Goal: Task Accomplishment & Management: Manage account settings

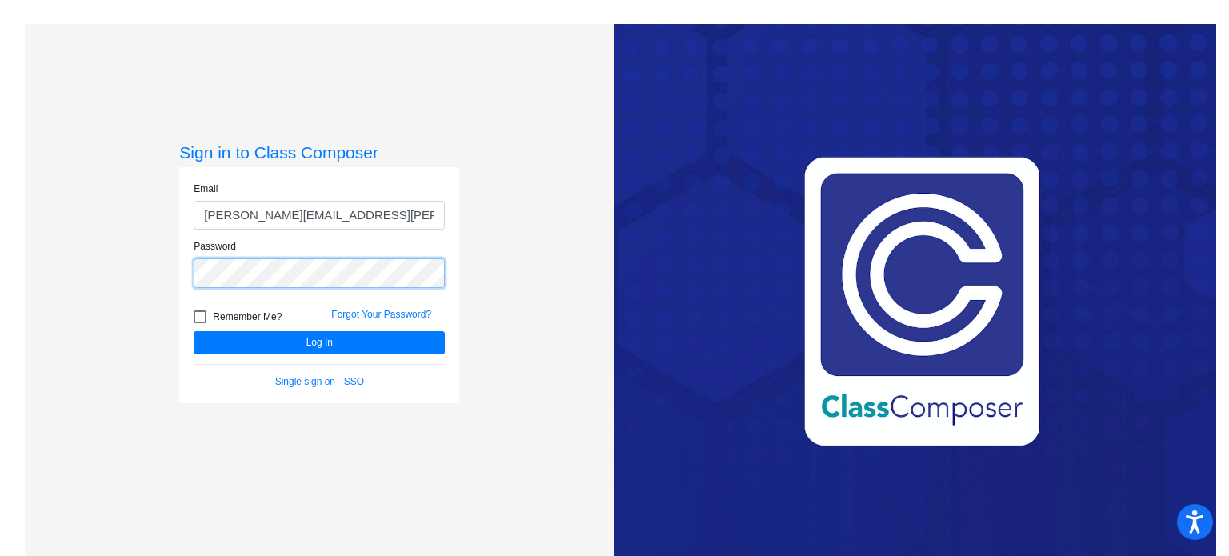
click at [194, 331] on button "Log In" at bounding box center [319, 342] width 251 height 23
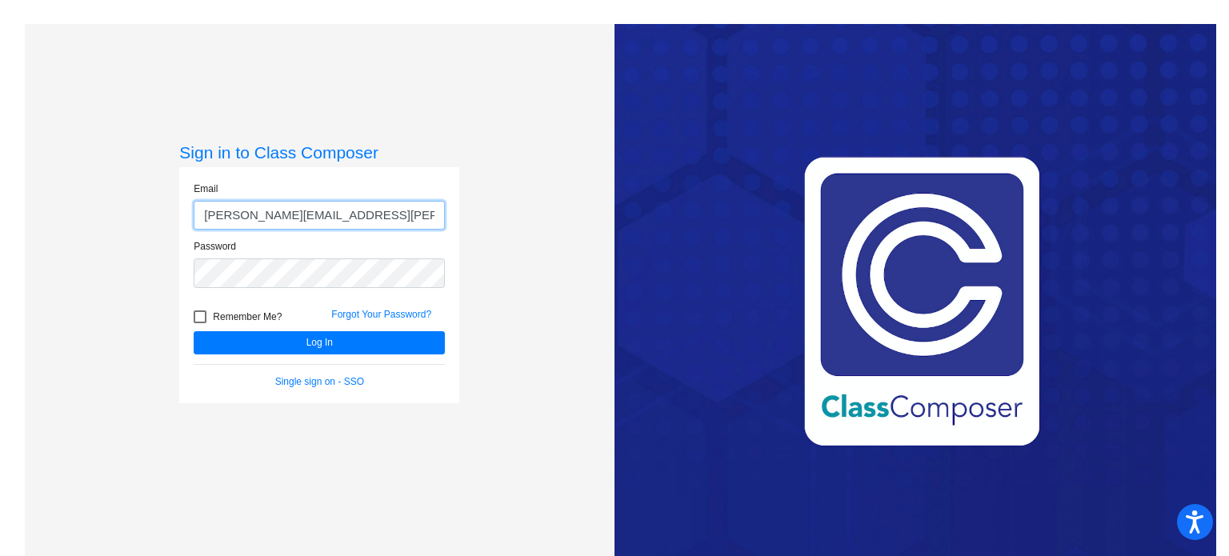
click at [241, 218] on input "[PERSON_NAME][EMAIL_ADDRESS][PERSON_NAME][DOMAIN_NAME]" at bounding box center [319, 216] width 251 height 30
type input "[PERSON_NAME][EMAIL_ADDRESS][PERSON_NAME][DOMAIN_NAME]"
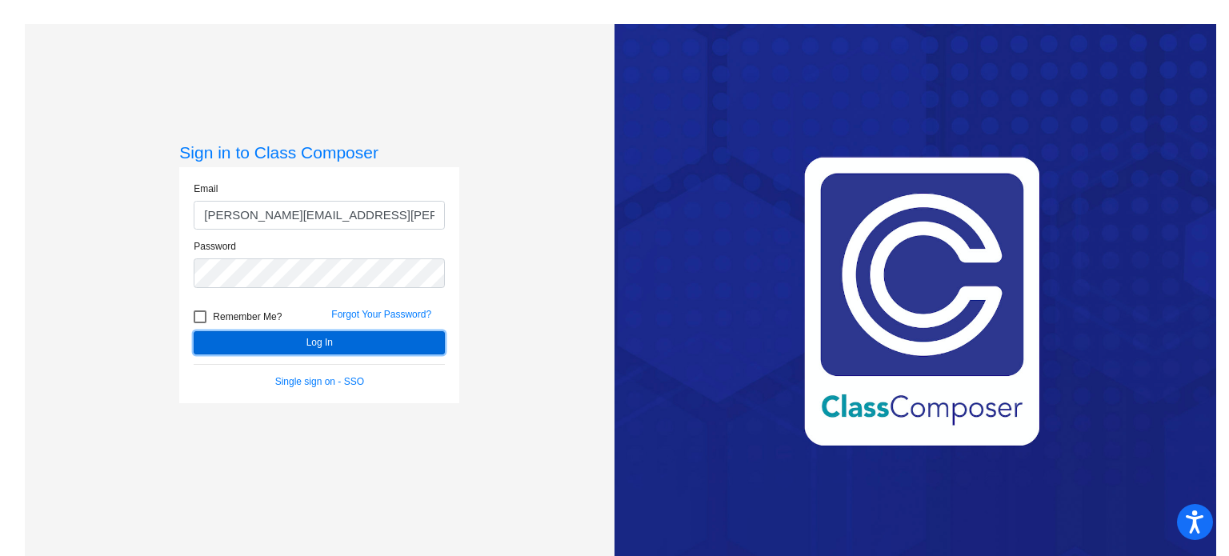
click at [298, 336] on button "Log In" at bounding box center [319, 342] width 251 height 23
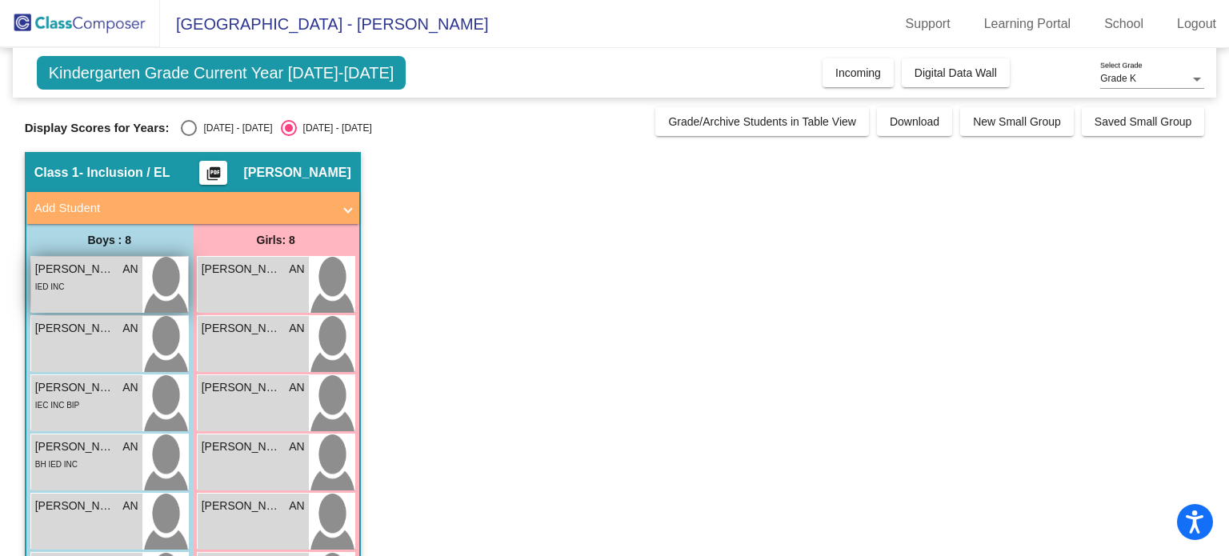
click at [160, 281] on img at bounding box center [165, 285] width 46 height 56
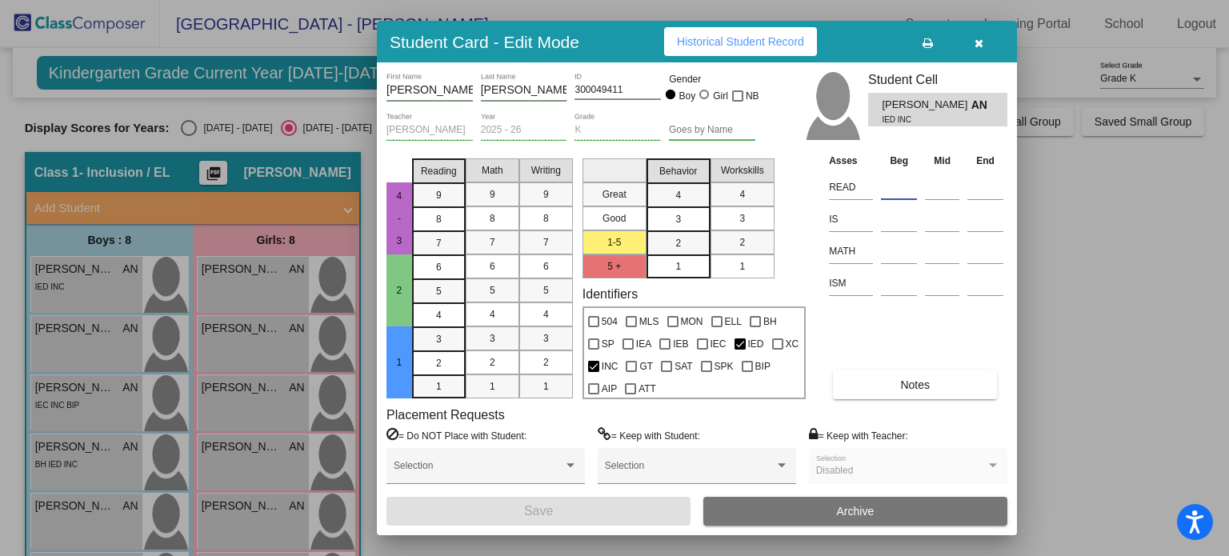
click at [894, 185] on input at bounding box center [899, 187] width 36 height 24
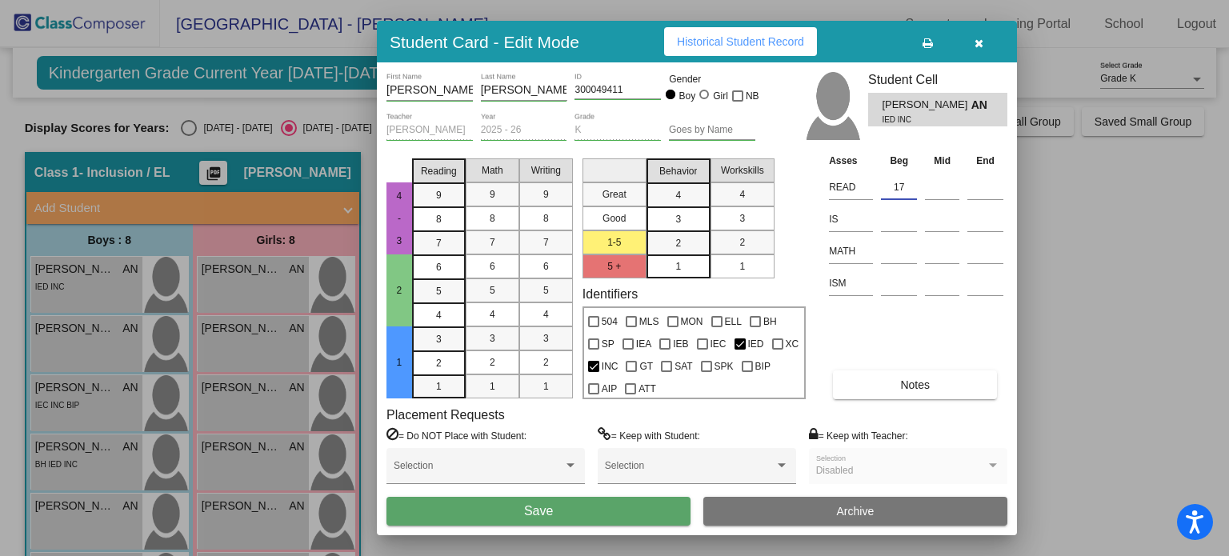
type input "17"
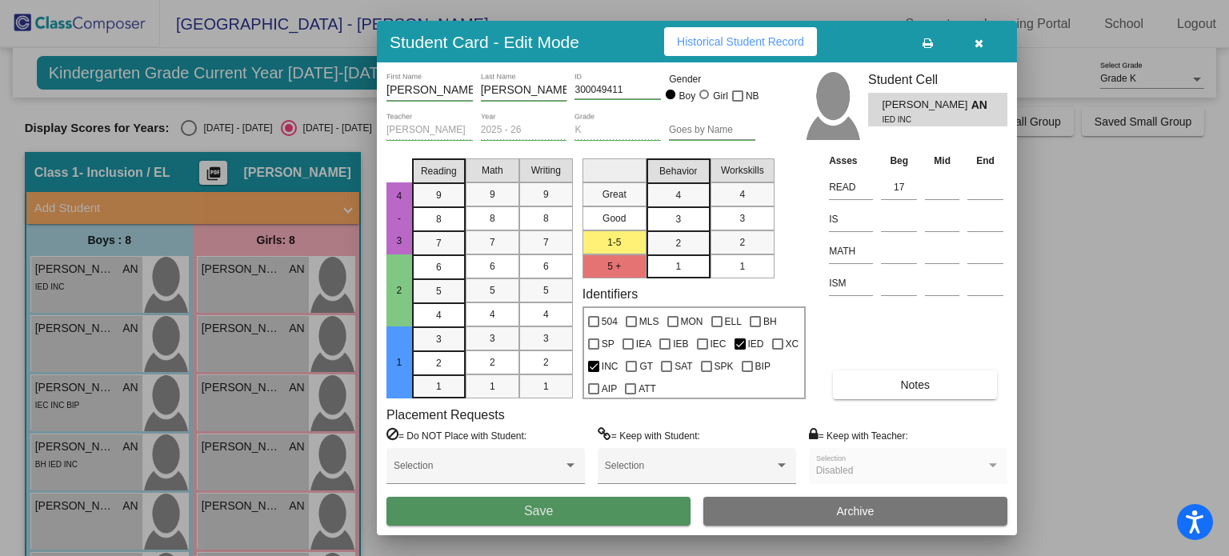
click at [657, 508] on button "Save" at bounding box center [538, 511] width 304 height 29
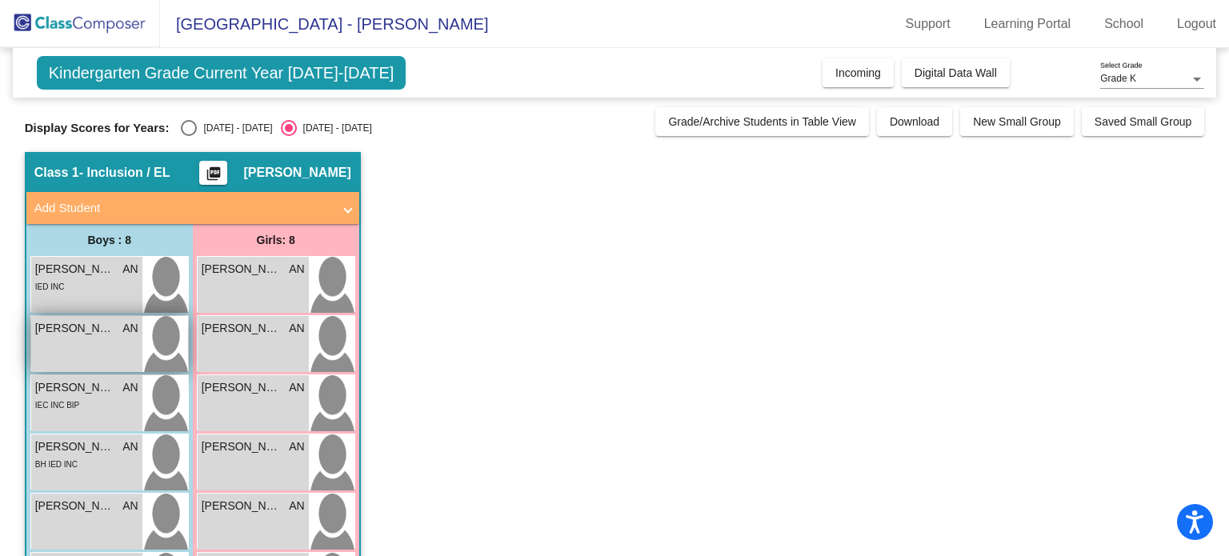
click at [99, 351] on div "[PERSON_NAME] AN lock do_not_disturb_alt" at bounding box center [86, 344] width 111 height 56
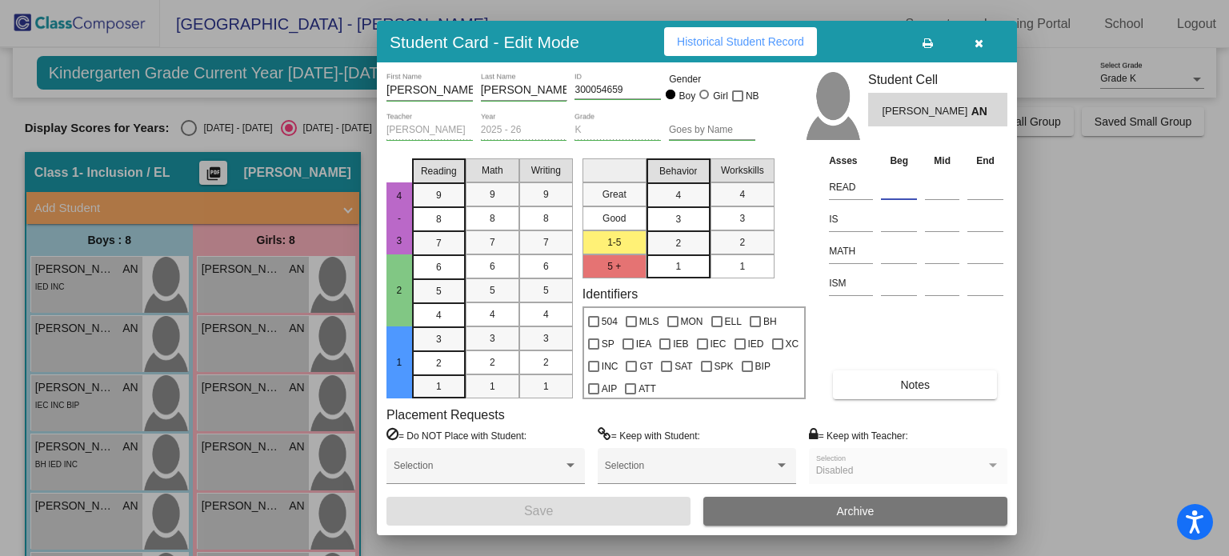
click at [885, 184] on input at bounding box center [899, 187] width 36 height 24
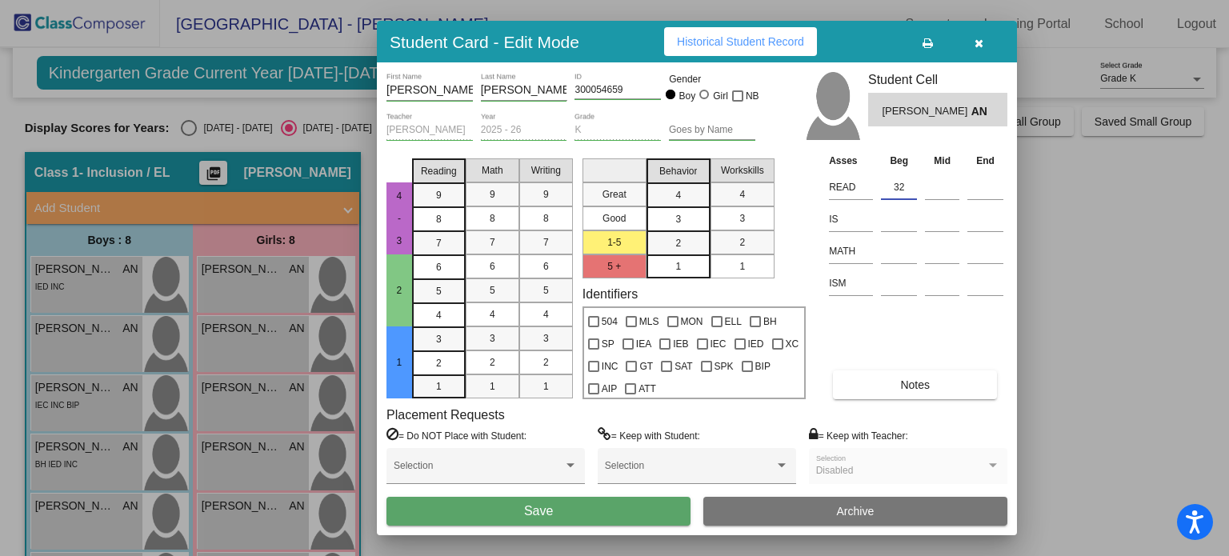
type input "3"
click at [889, 222] on input at bounding box center [899, 219] width 36 height 24
type input "32"
click at [654, 510] on button "Save" at bounding box center [538, 511] width 304 height 29
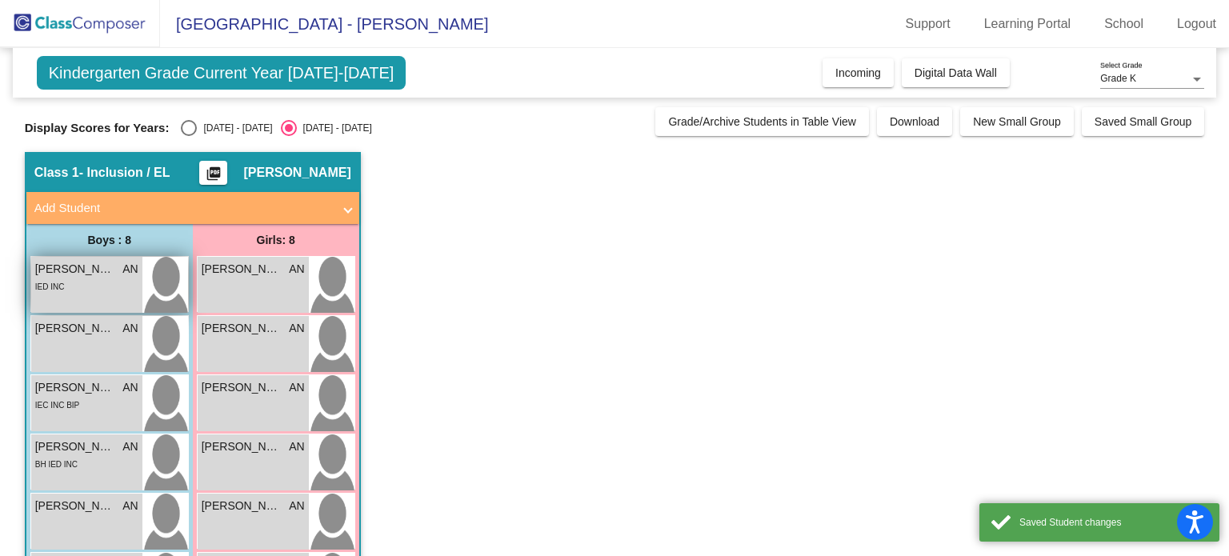
click at [129, 270] on span "AN" at bounding box center [129, 269] width 15 height 17
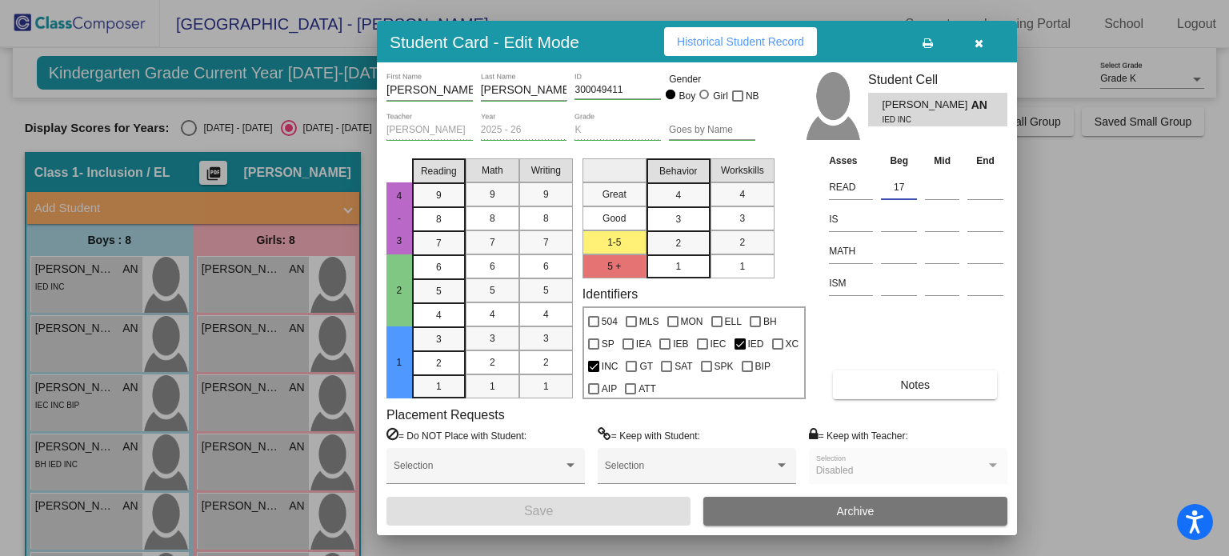
click at [909, 191] on input "17" at bounding box center [899, 187] width 36 height 24
type input "1"
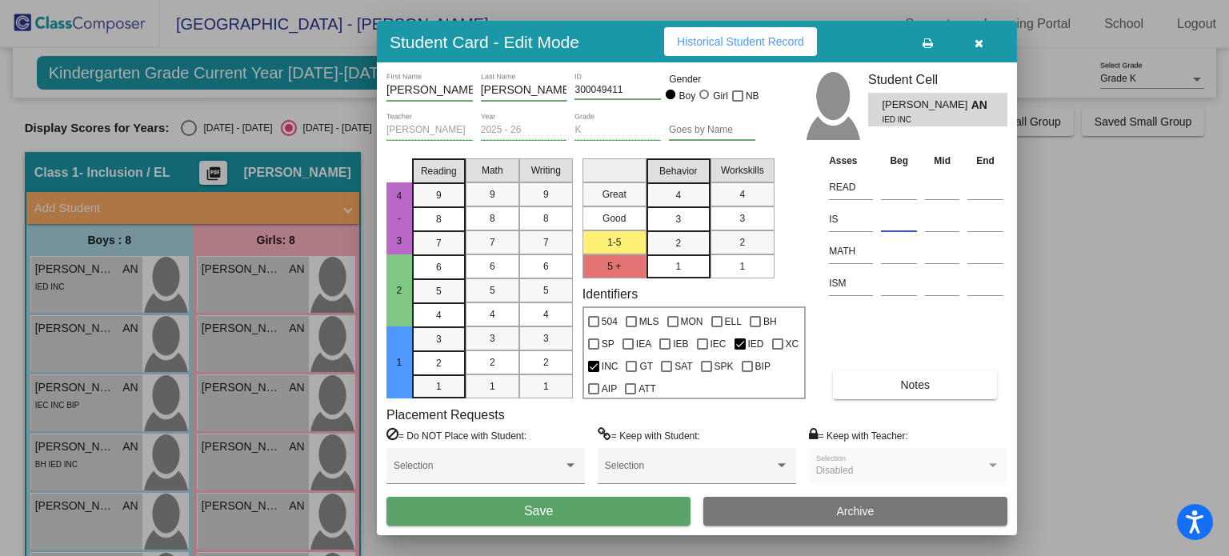
click at [908, 214] on input at bounding box center [899, 219] width 36 height 24
type input "17"
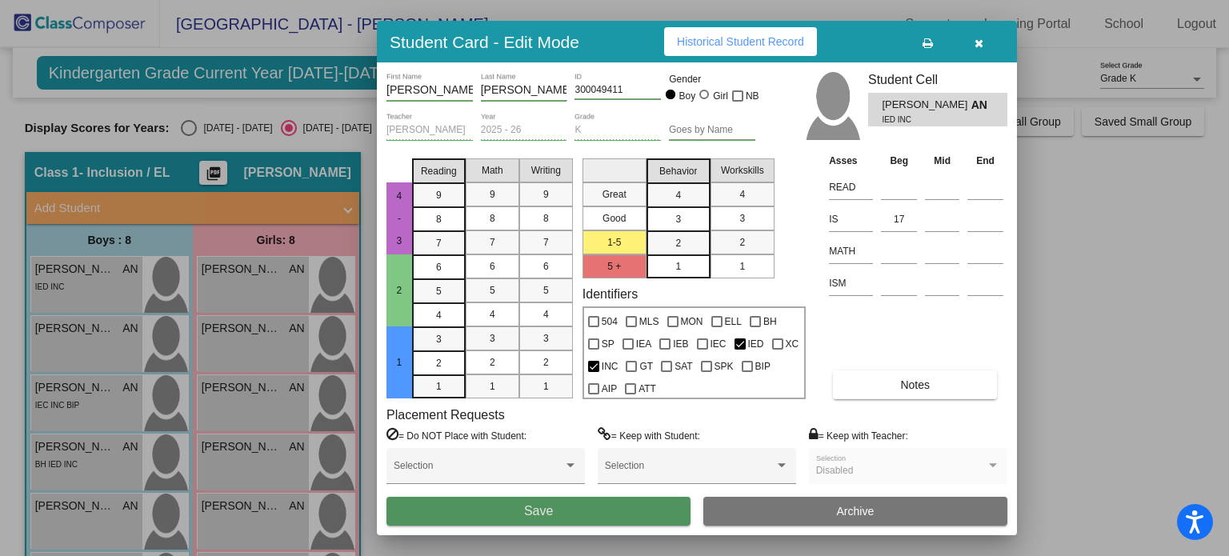
click at [543, 507] on span "Save" at bounding box center [538, 511] width 29 height 14
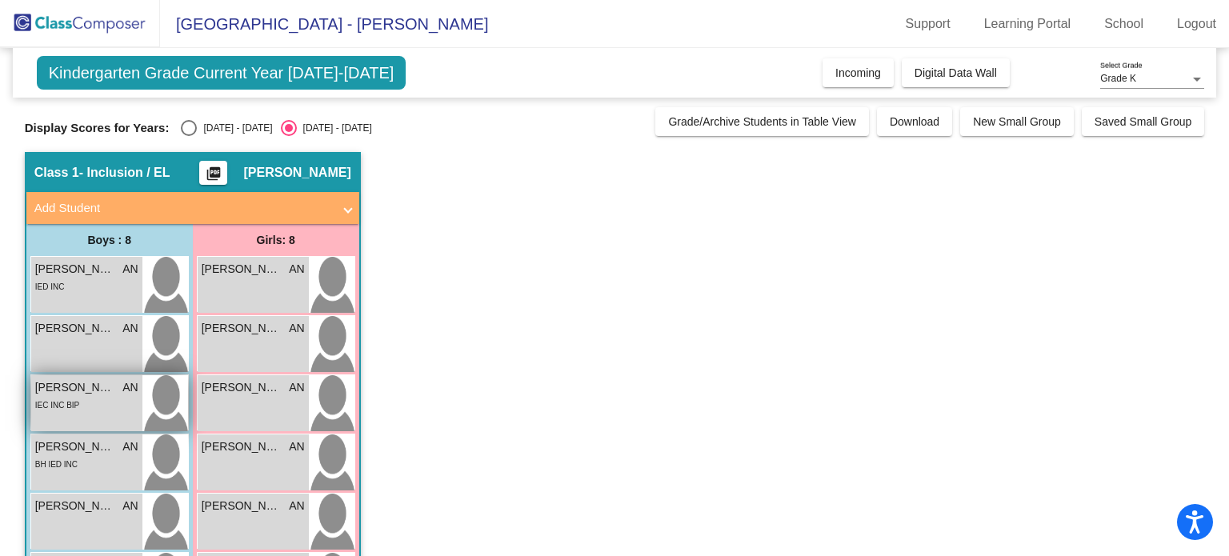
click at [88, 399] on div "IEC INC BIP" at bounding box center [86, 404] width 103 height 17
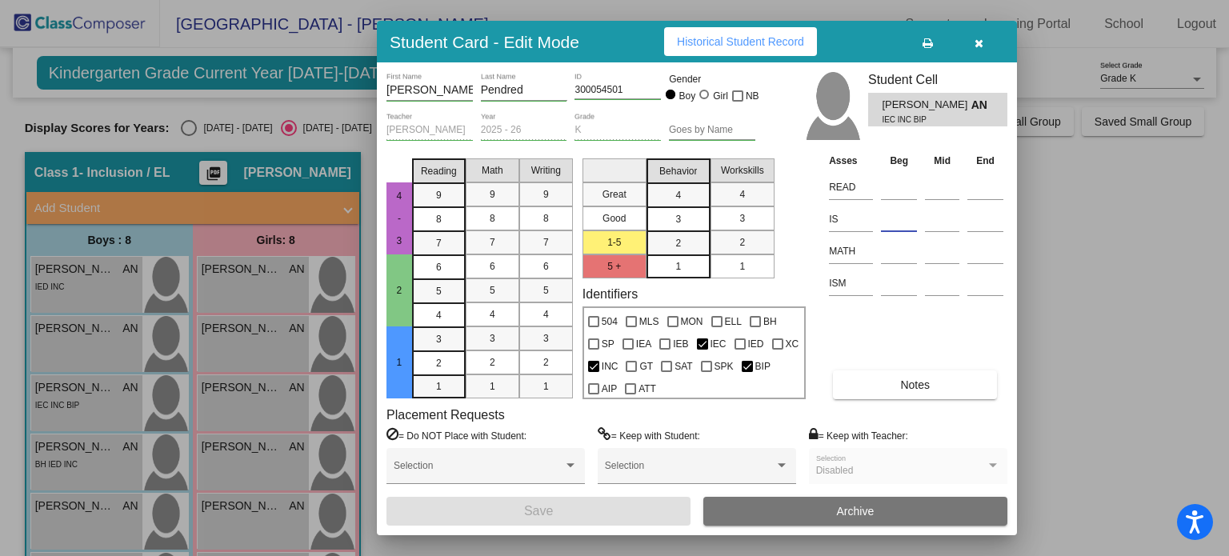
click at [899, 217] on input at bounding box center [899, 219] width 36 height 24
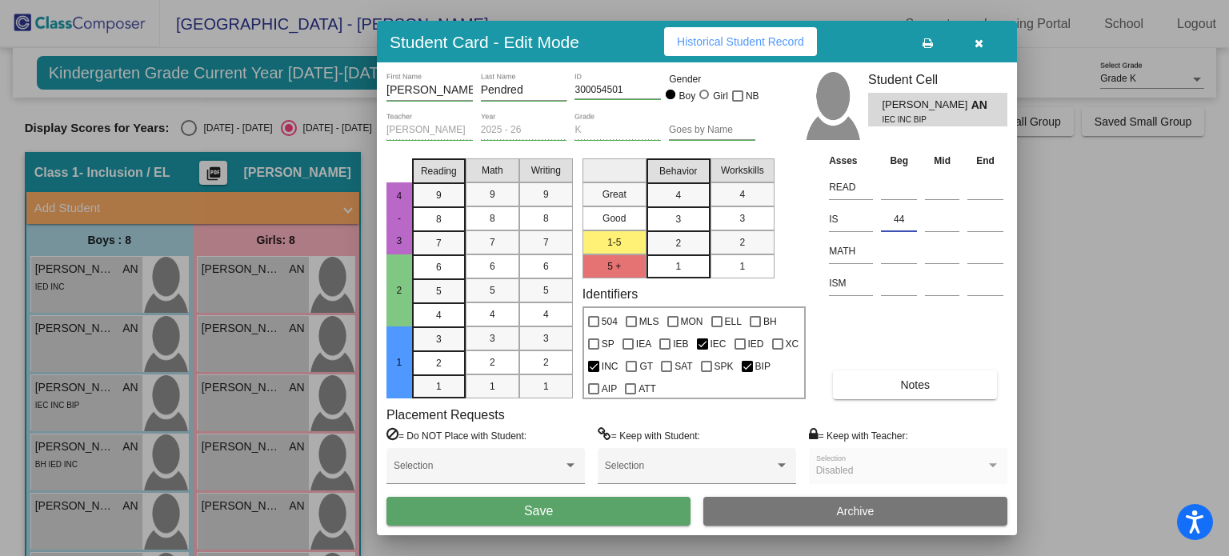
type input "44"
click at [618, 518] on button "Save" at bounding box center [538, 511] width 304 height 29
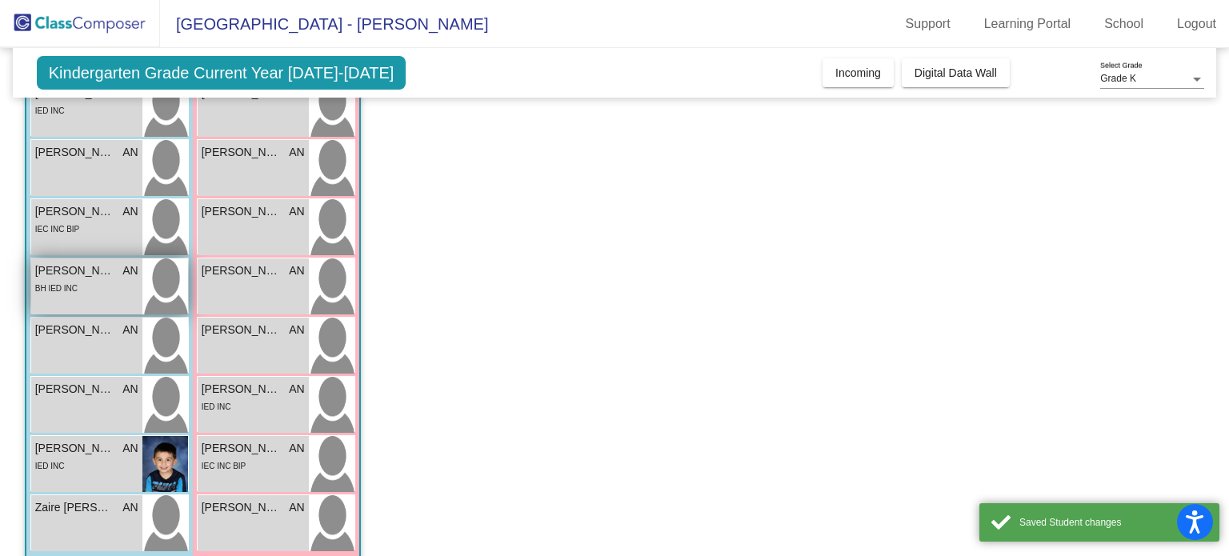
scroll to position [179, 0]
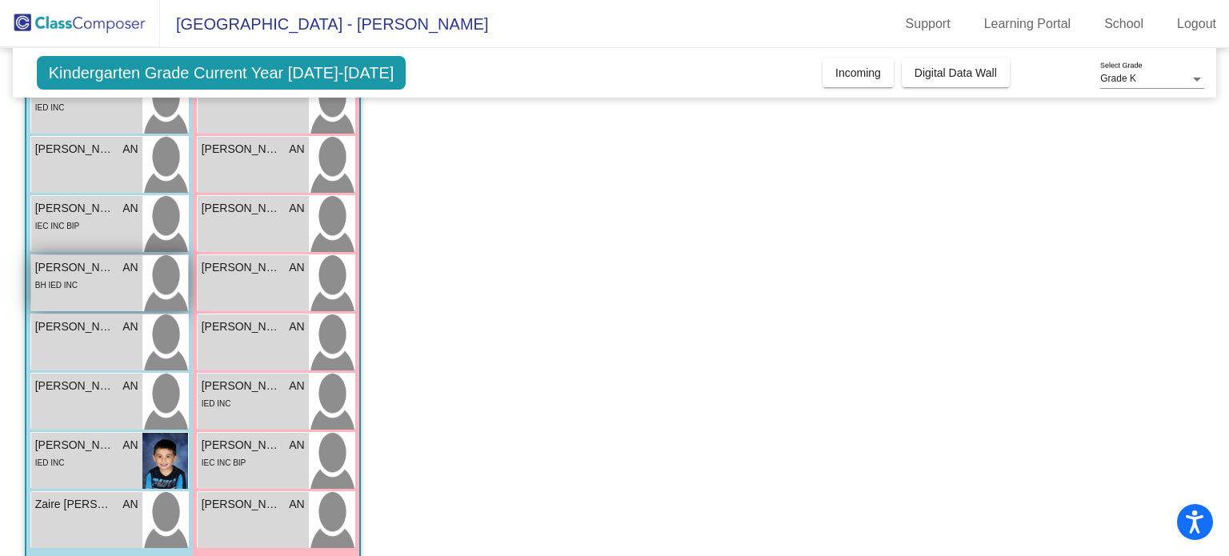
click at [146, 290] on img at bounding box center [165, 283] width 46 height 56
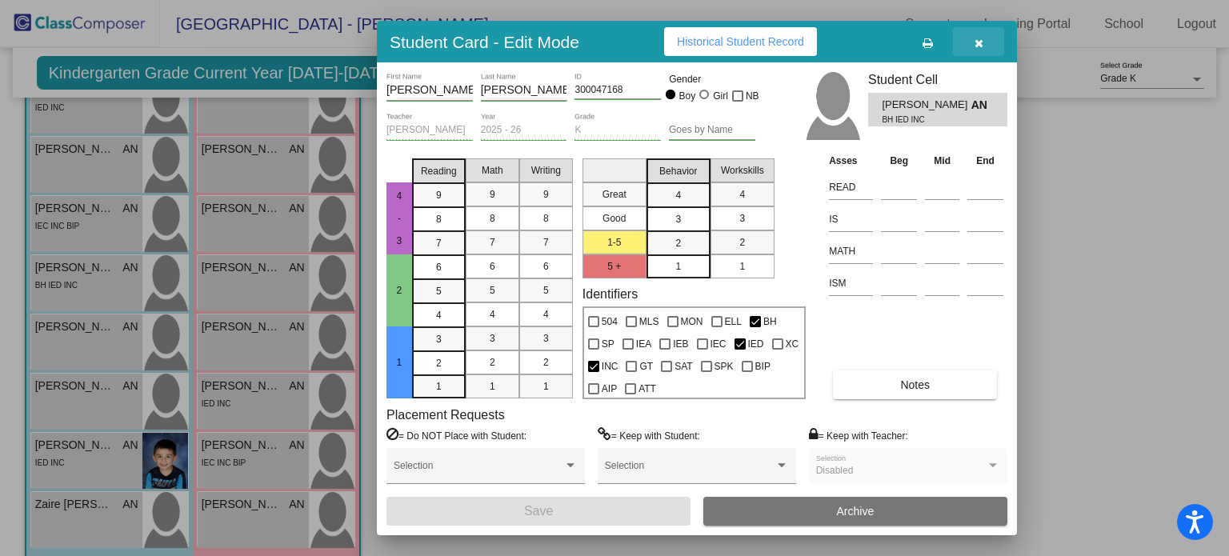
click at [983, 45] on button "button" at bounding box center [978, 41] width 51 height 29
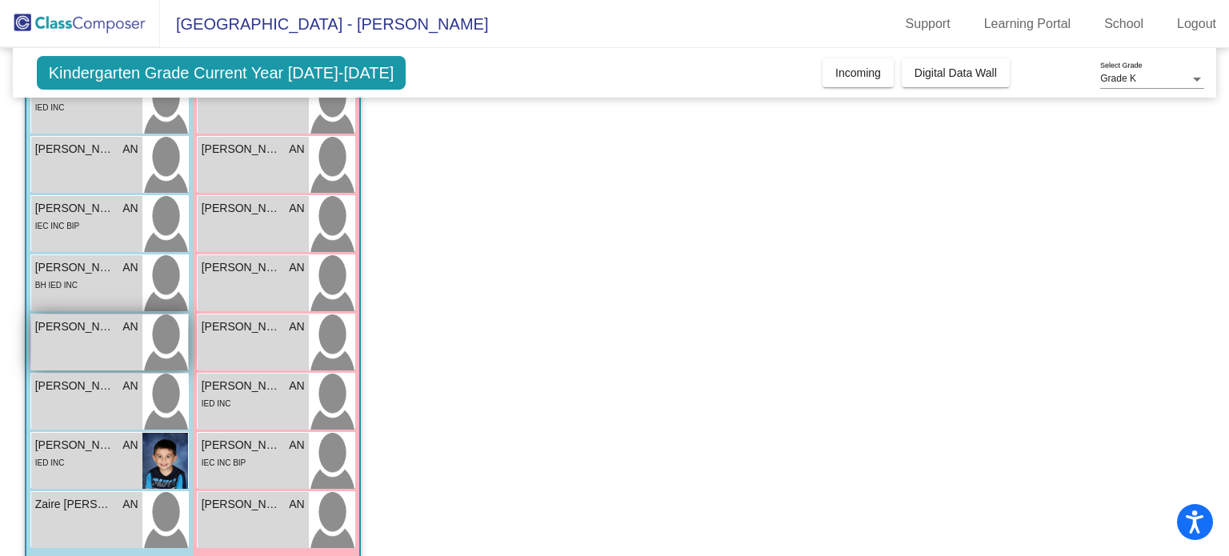
click at [97, 342] on div "[PERSON_NAME] AN lock do_not_disturb_alt" at bounding box center [86, 342] width 111 height 56
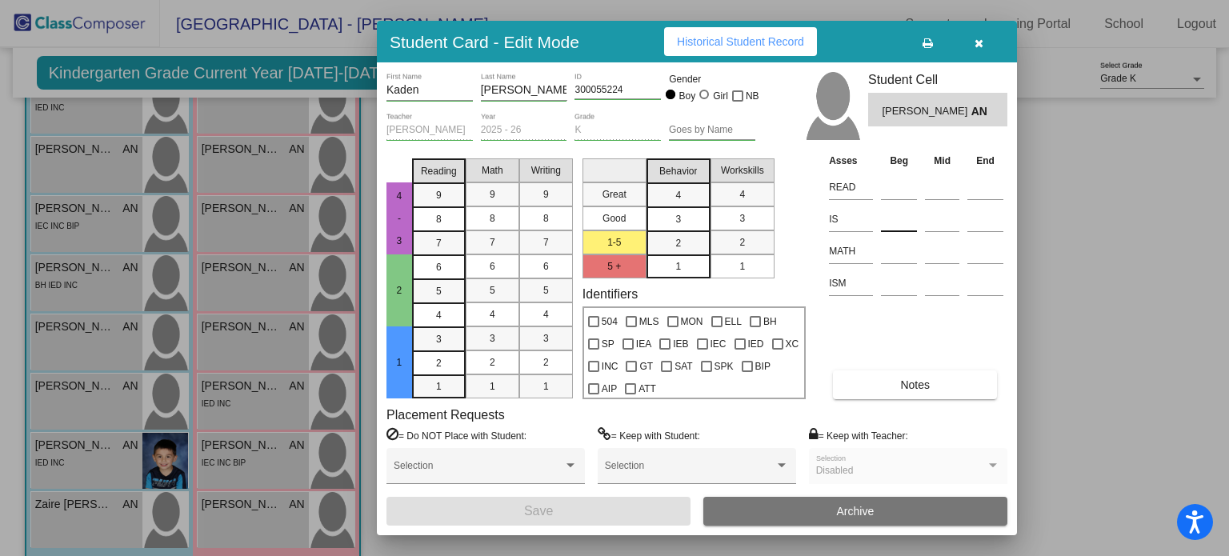
click at [896, 205] on div at bounding box center [899, 216] width 36 height 29
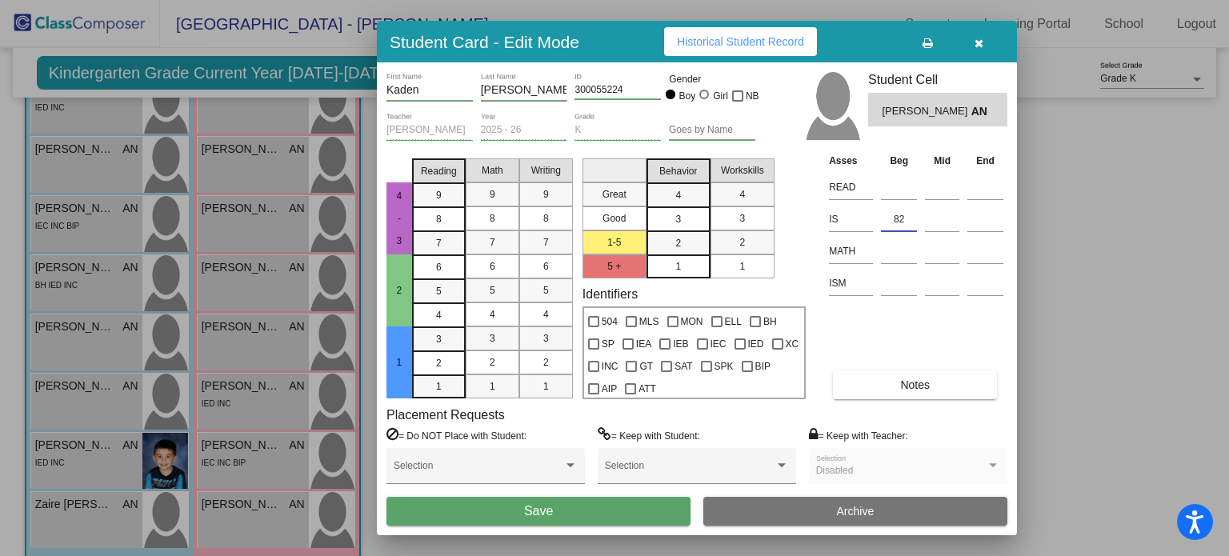
type input "82"
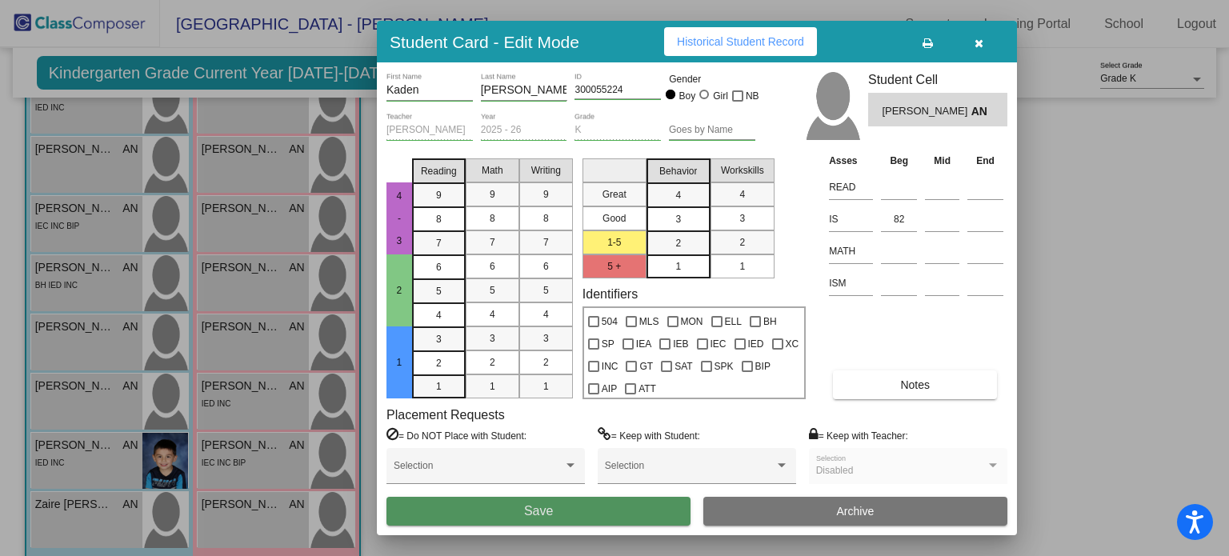
click at [631, 507] on button "Save" at bounding box center [538, 511] width 304 height 29
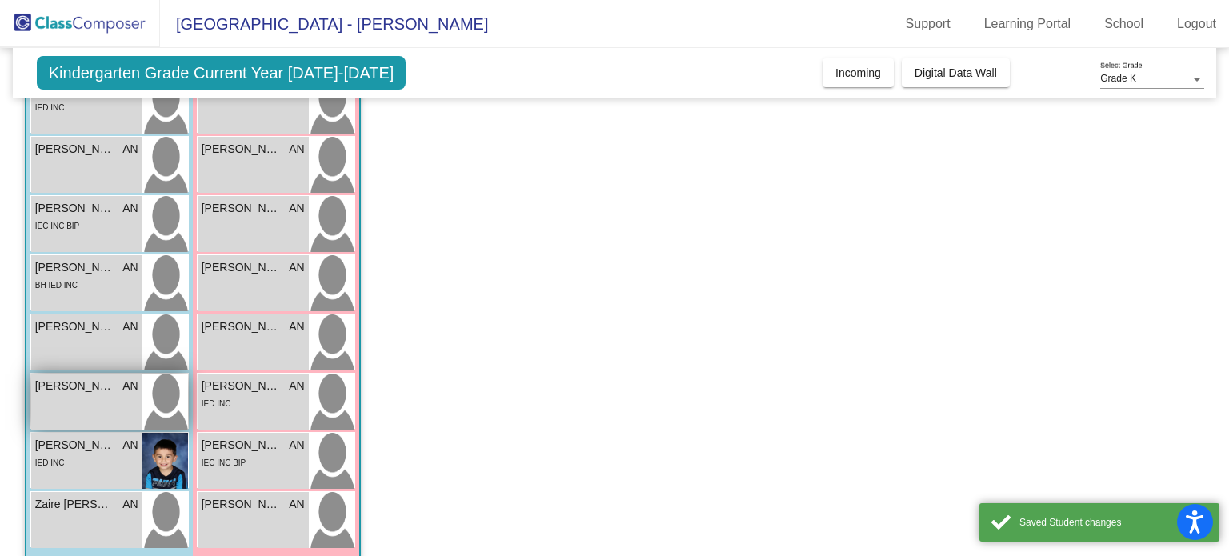
click at [125, 386] on span "AN" at bounding box center [129, 386] width 15 height 17
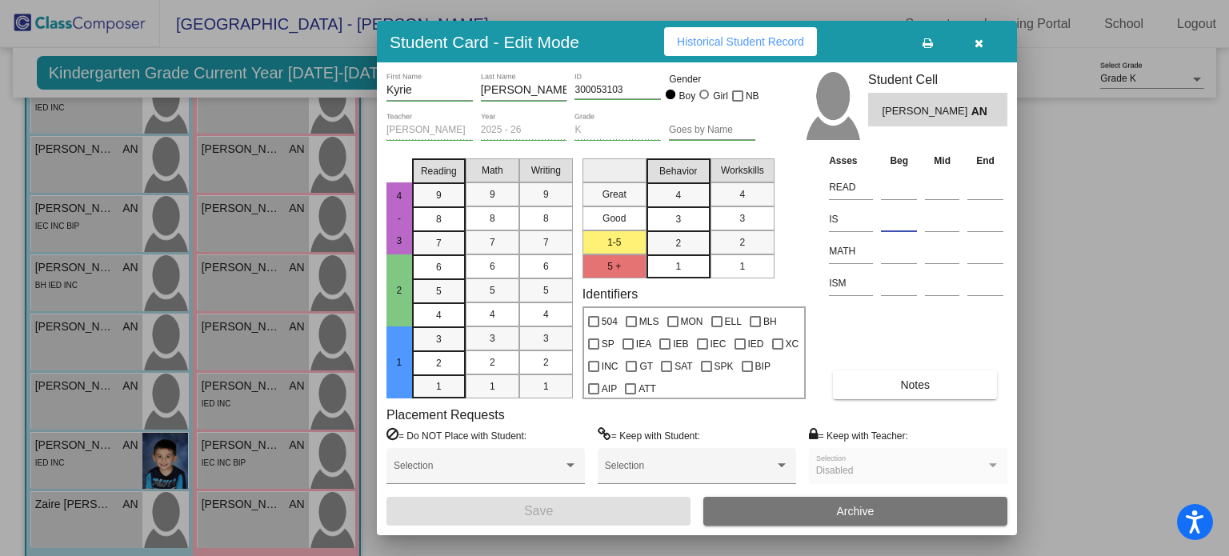
click at [892, 217] on input at bounding box center [899, 219] width 36 height 24
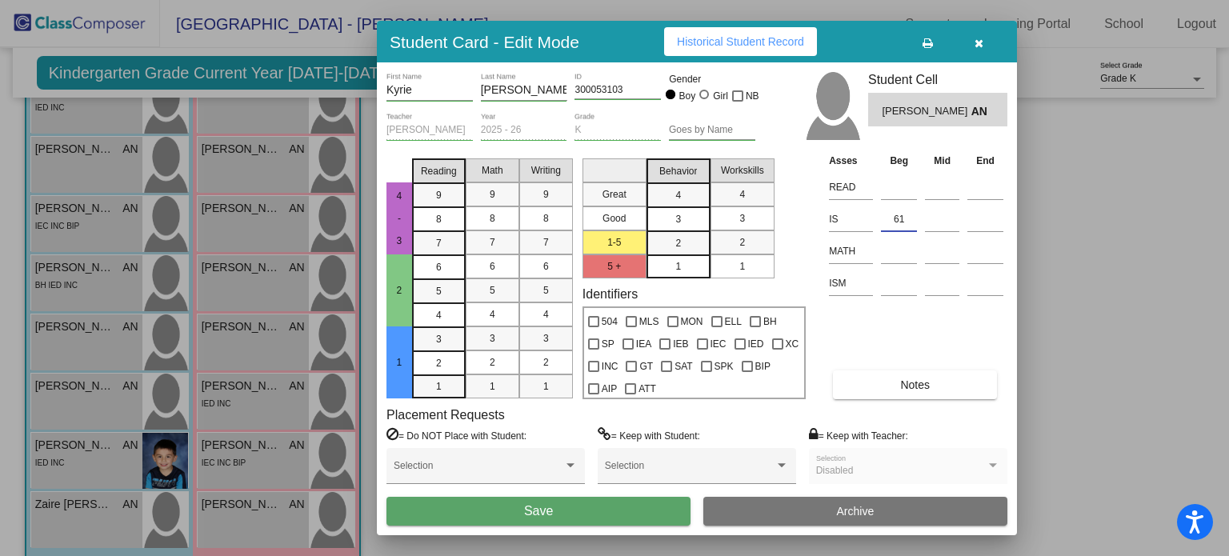
type input "61"
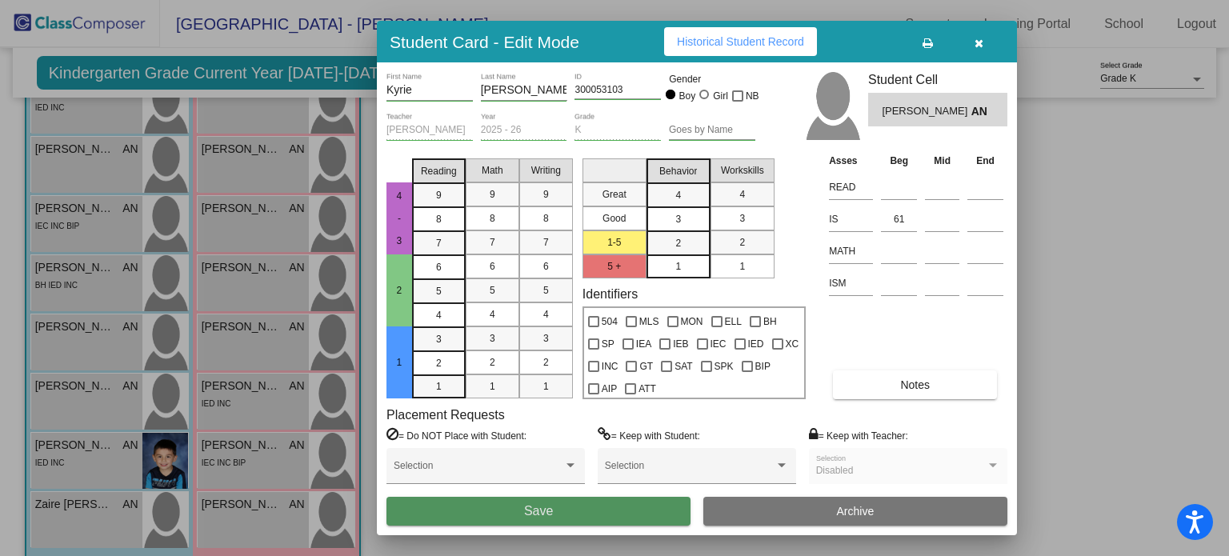
click at [631, 508] on button "Save" at bounding box center [538, 511] width 304 height 29
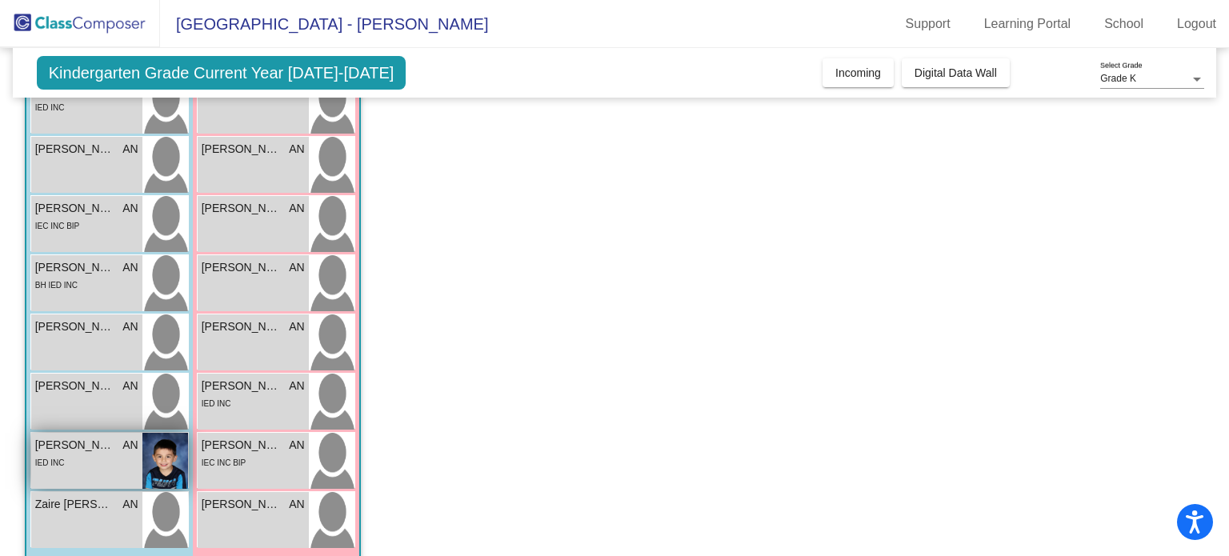
click at [106, 462] on div "IED INC" at bounding box center [86, 462] width 103 height 17
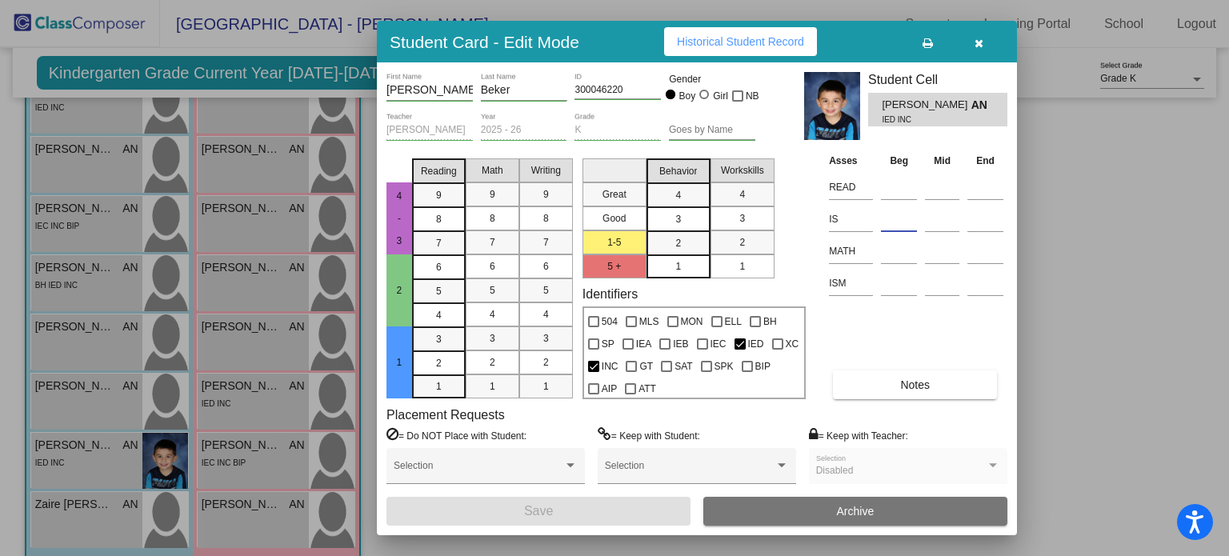
click at [903, 225] on input at bounding box center [899, 219] width 36 height 24
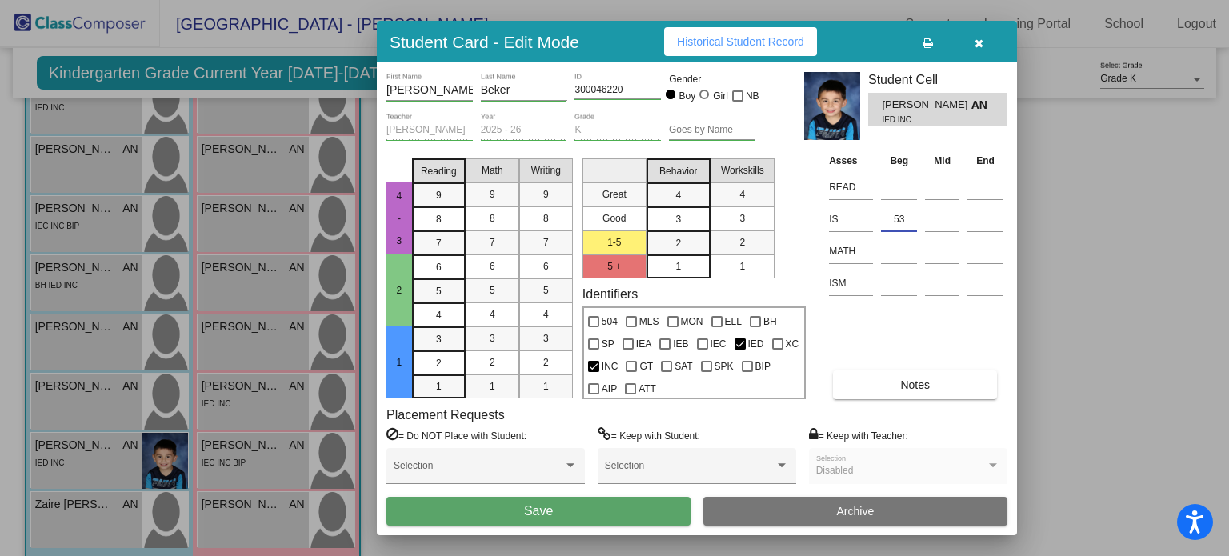
type input "53"
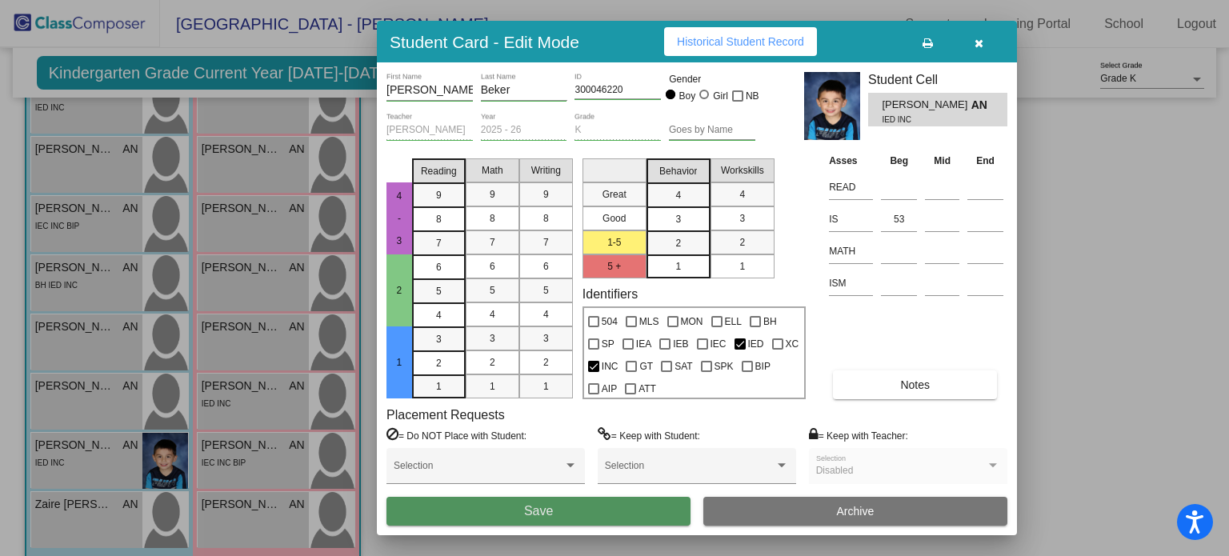
click at [589, 498] on button "Save" at bounding box center [538, 511] width 304 height 29
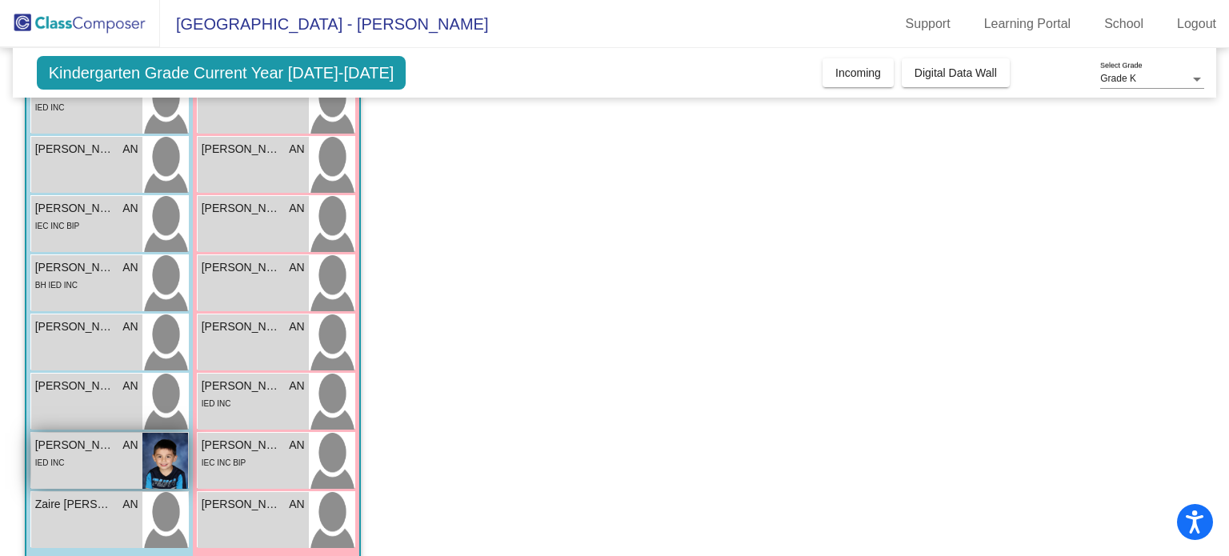
click at [106, 449] on span "[PERSON_NAME]" at bounding box center [75, 445] width 80 height 17
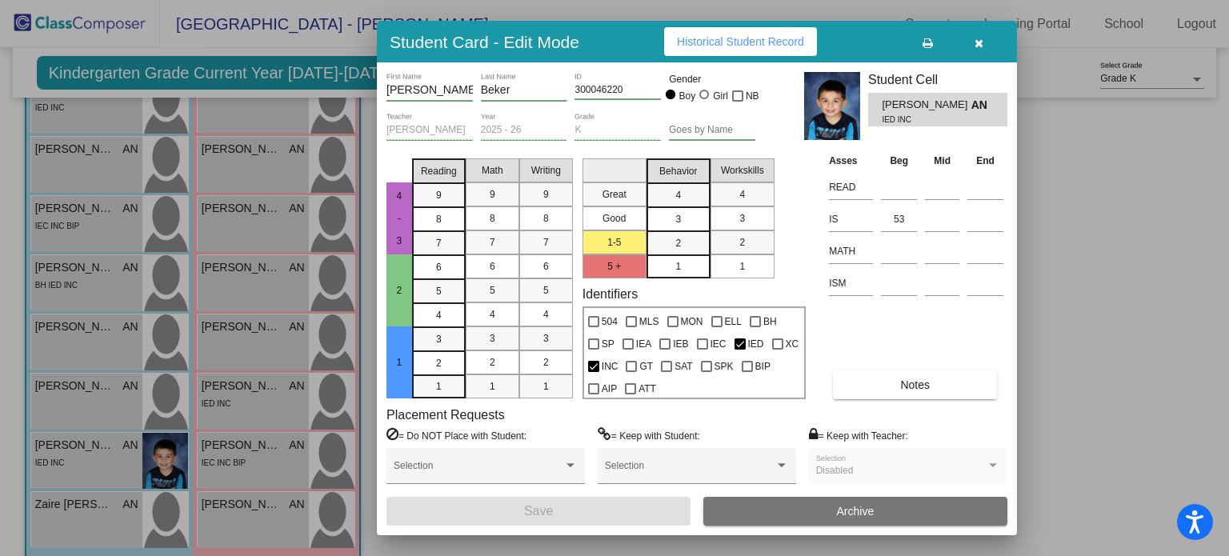
click at [133, 515] on div at bounding box center [614, 278] width 1229 height 556
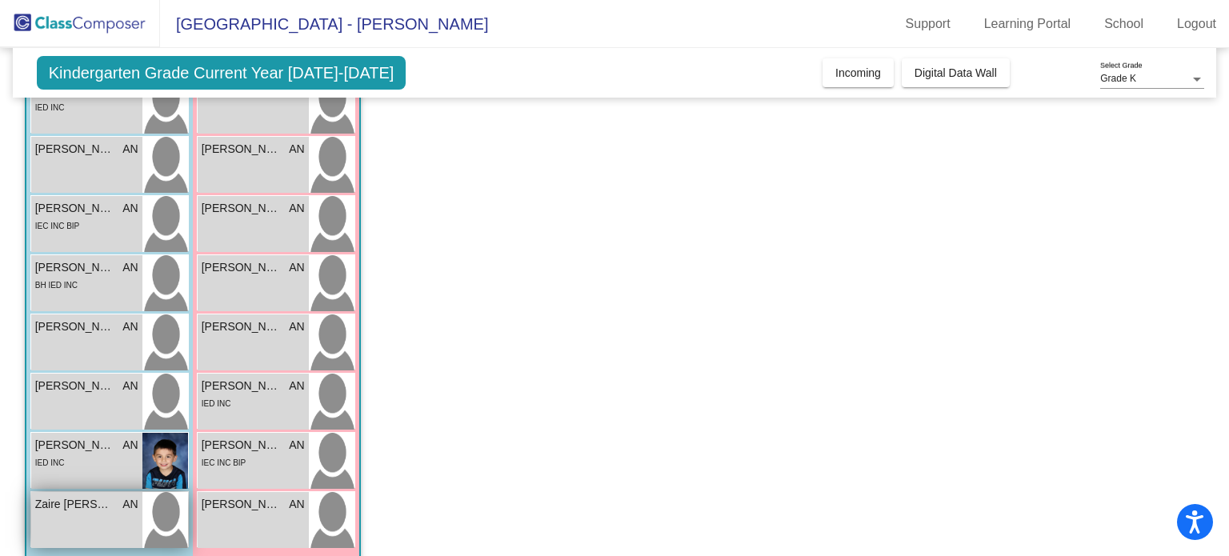
click at [139, 506] on div "Zaire [PERSON_NAME] AN lock do_not_disturb_alt" at bounding box center [86, 520] width 111 height 56
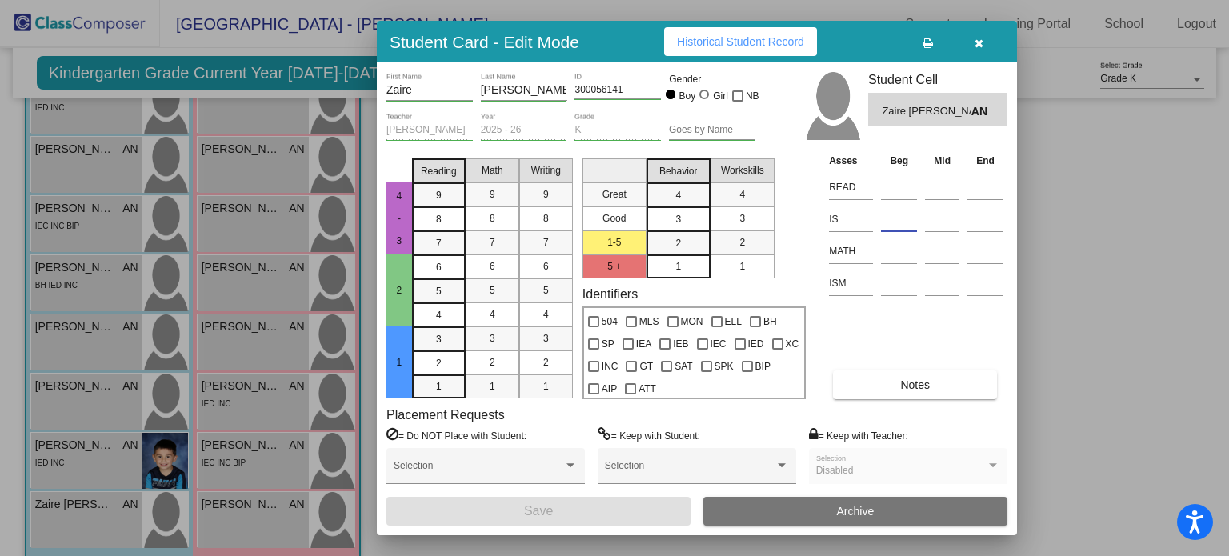
click at [899, 222] on input at bounding box center [899, 219] width 36 height 24
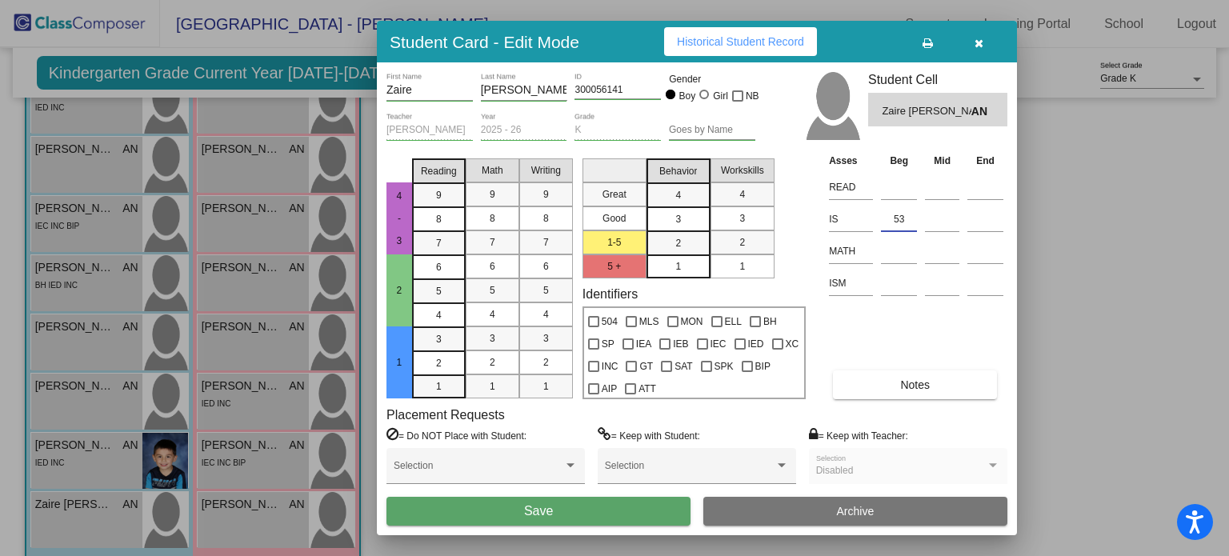
type input "53"
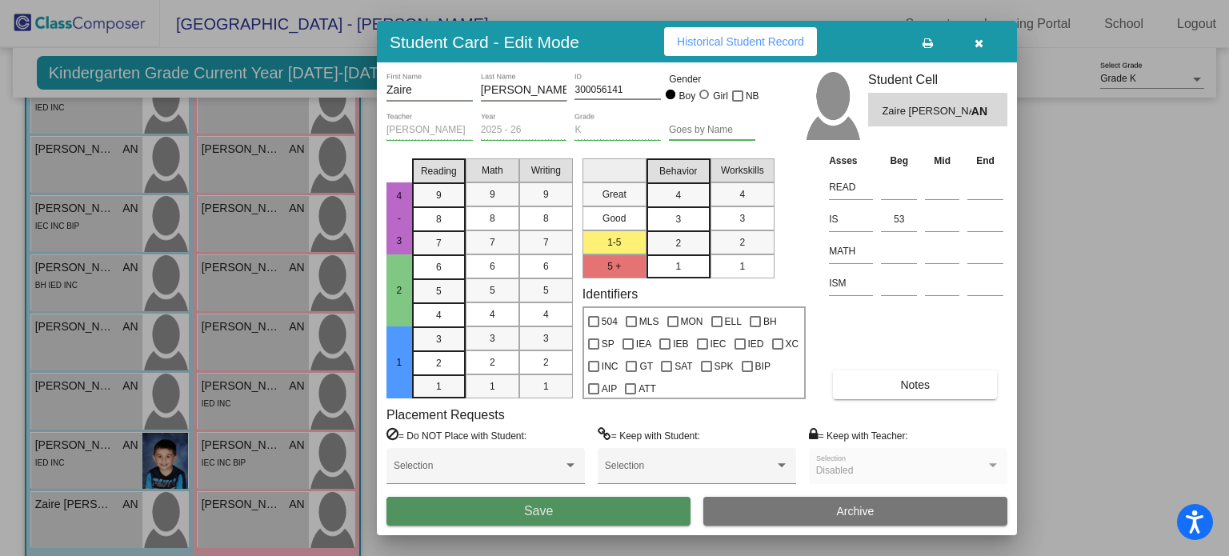
click at [601, 505] on button "Save" at bounding box center [538, 511] width 304 height 29
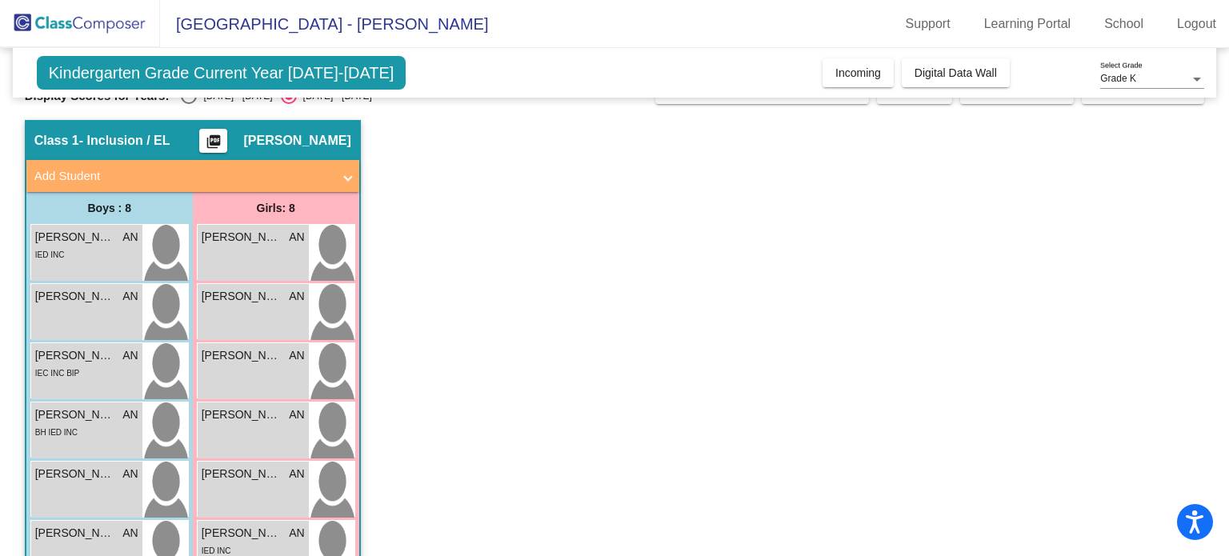
scroll to position [30, 0]
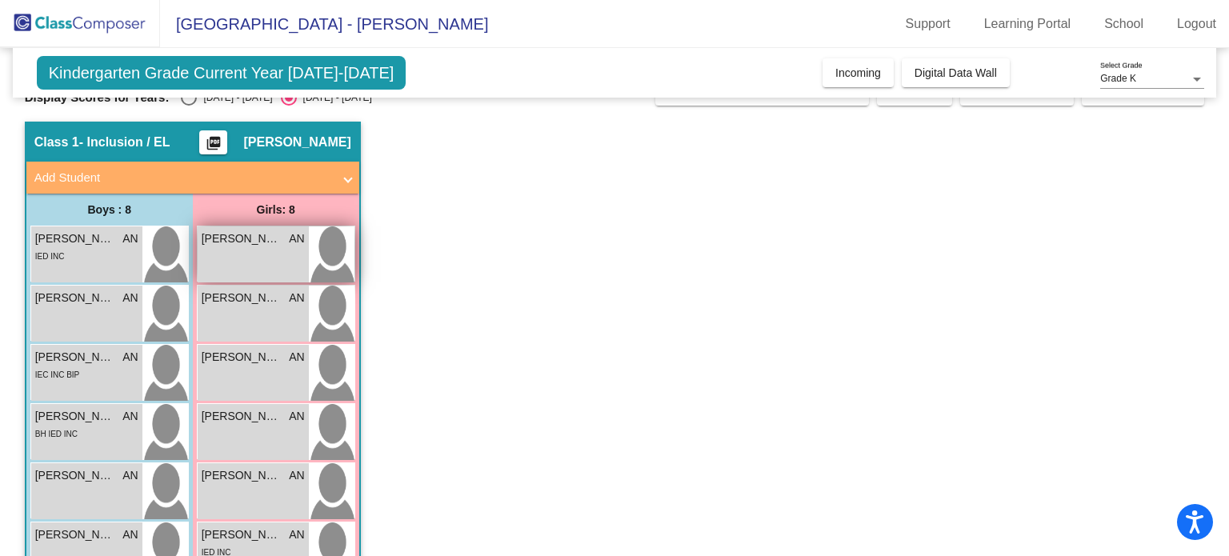
click at [220, 239] on span "[PERSON_NAME]" at bounding box center [242, 238] width 80 height 17
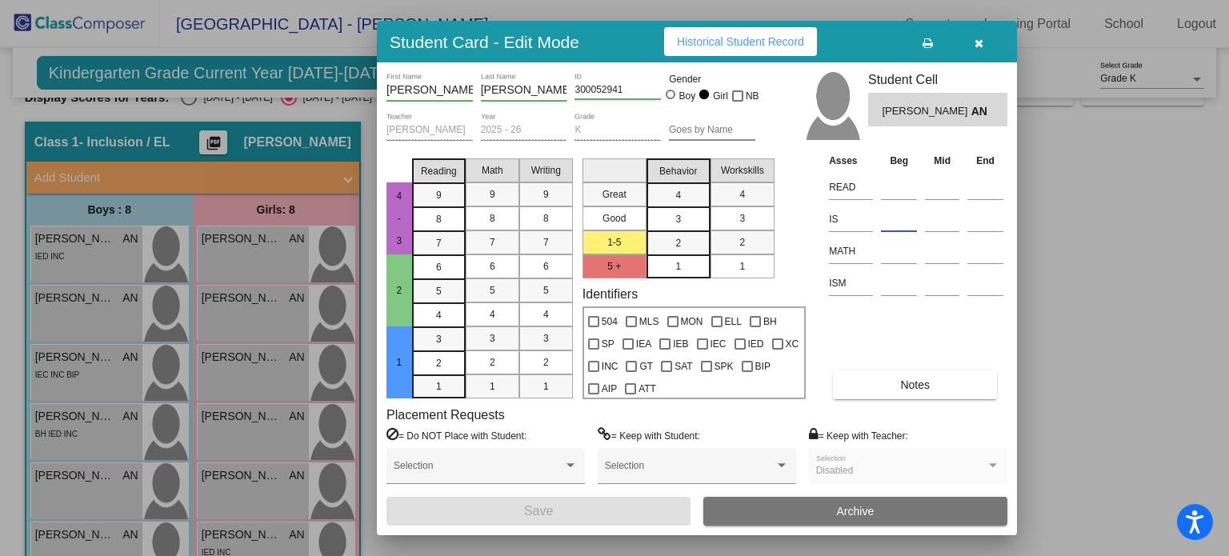
click at [881, 217] on input at bounding box center [899, 219] width 36 height 24
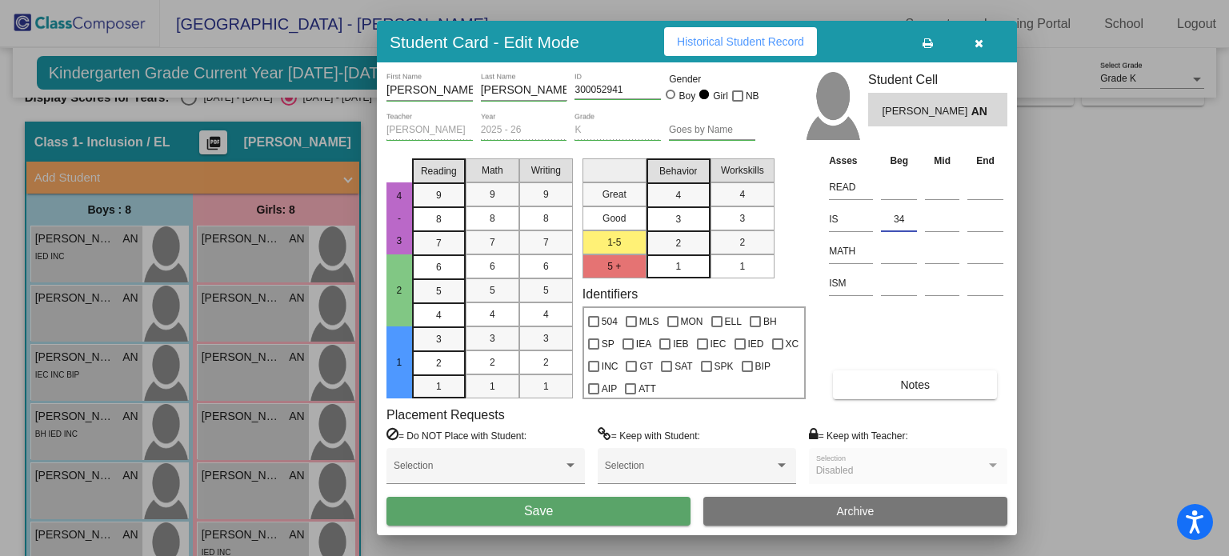
type input "34"
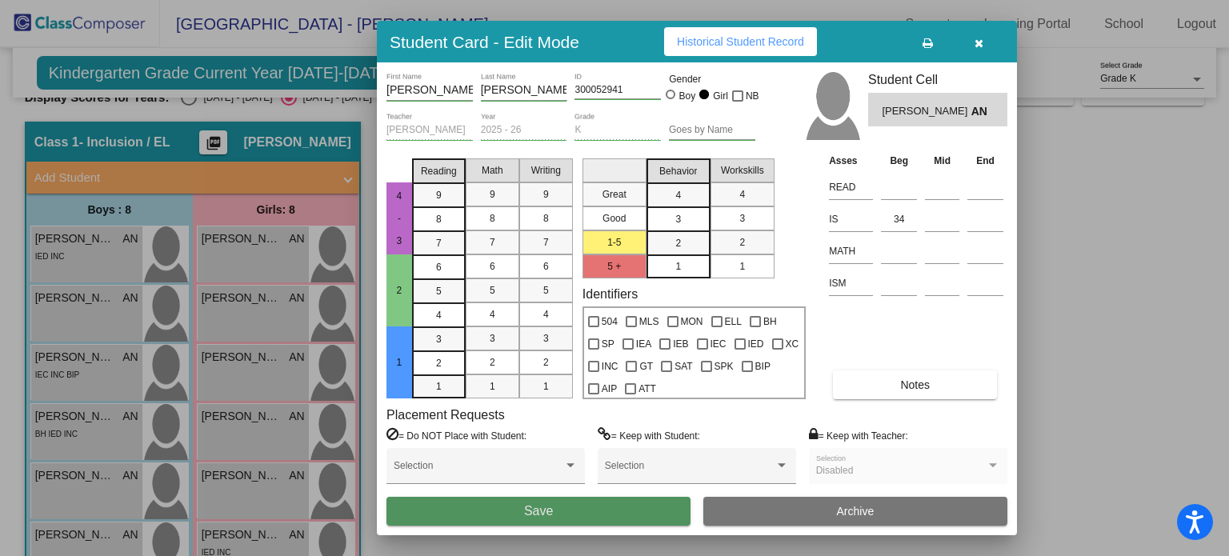
click at [631, 503] on button "Save" at bounding box center [538, 511] width 304 height 29
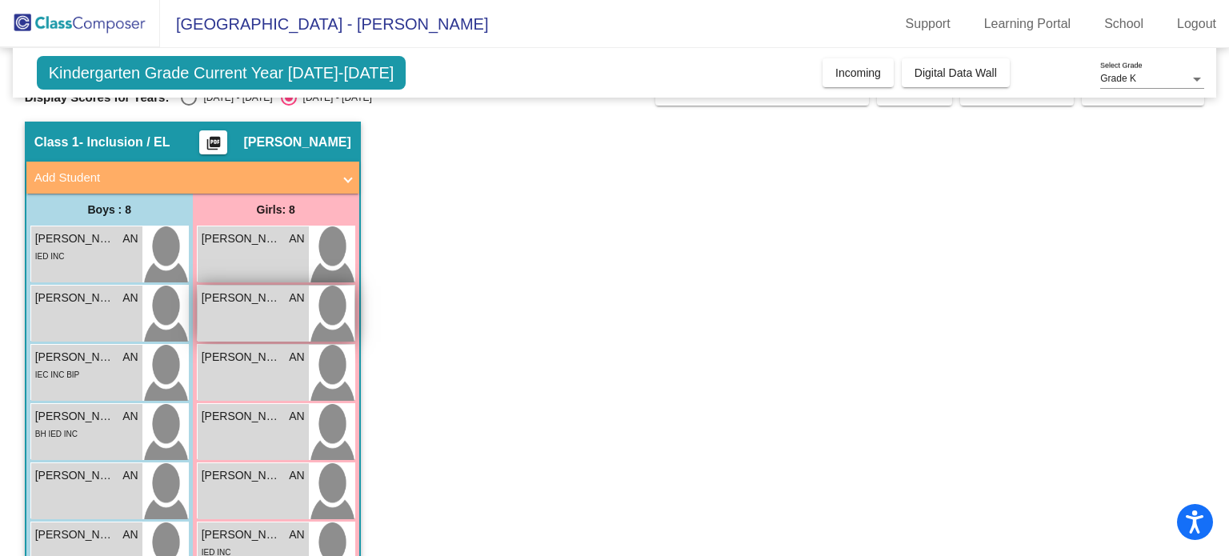
click at [258, 314] on div "[PERSON_NAME] AN lock do_not_disturb_alt" at bounding box center [253, 314] width 111 height 56
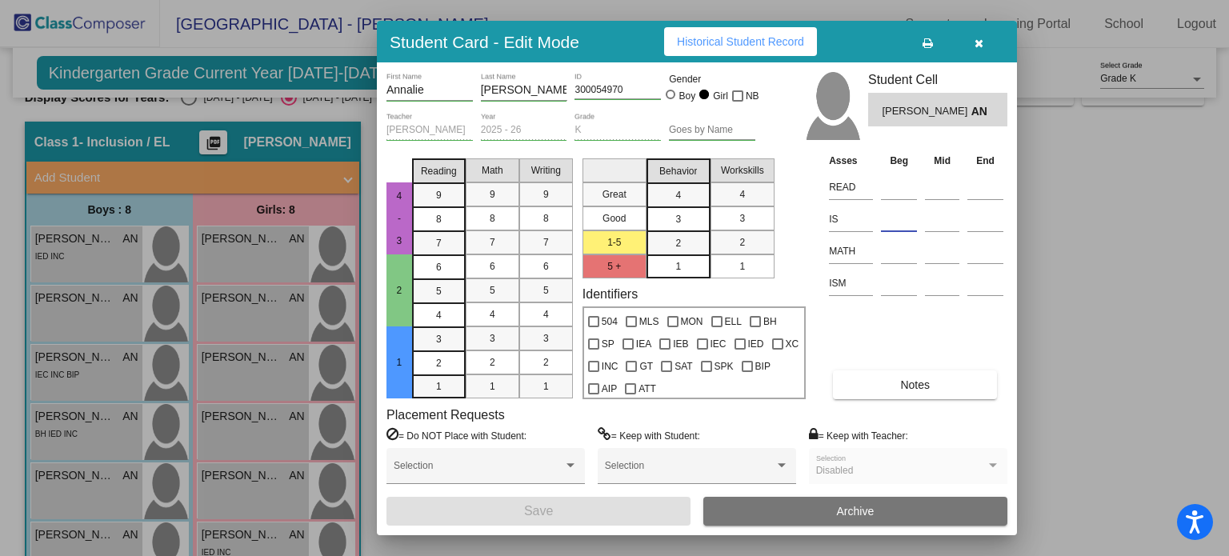
click at [900, 226] on input at bounding box center [899, 219] width 36 height 24
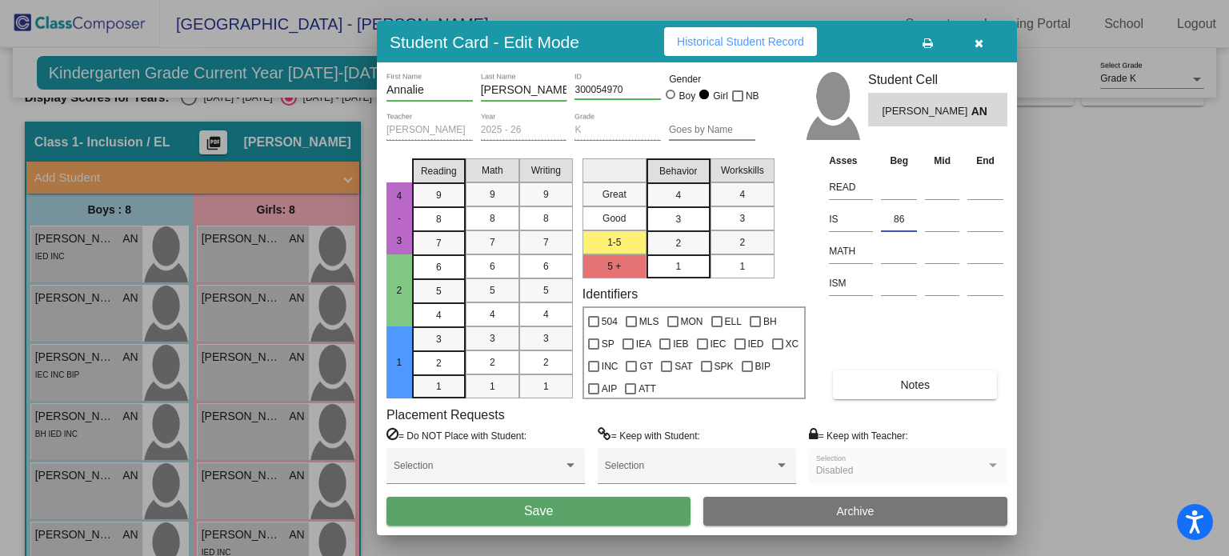
type input "86"
click at [599, 519] on button "Save" at bounding box center [538, 511] width 304 height 29
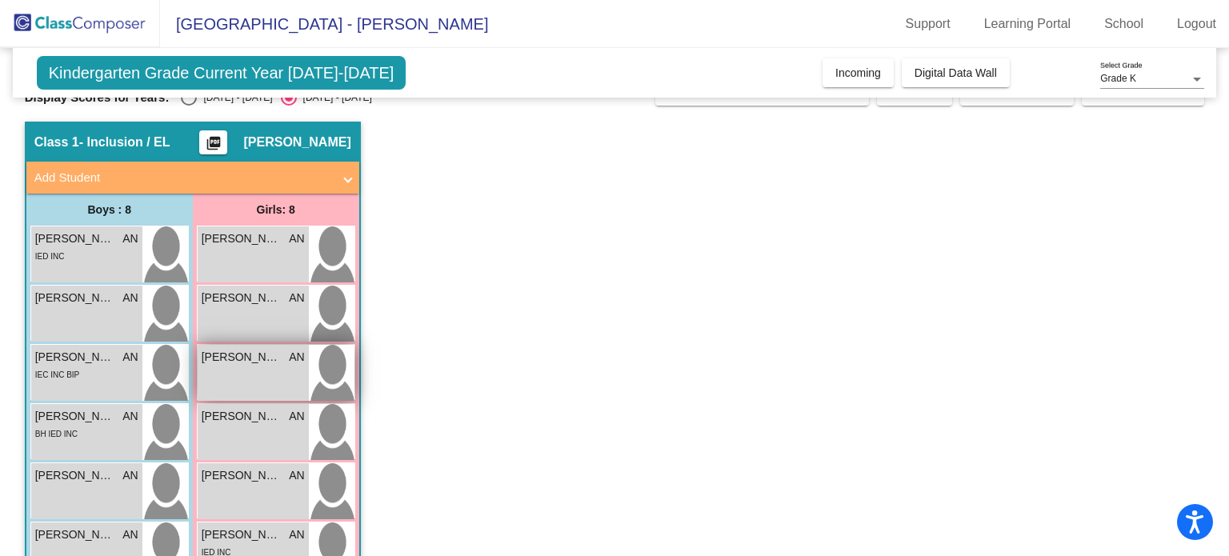
click at [244, 392] on div "[PERSON_NAME] AN lock do_not_disturb_alt" at bounding box center [253, 373] width 111 height 56
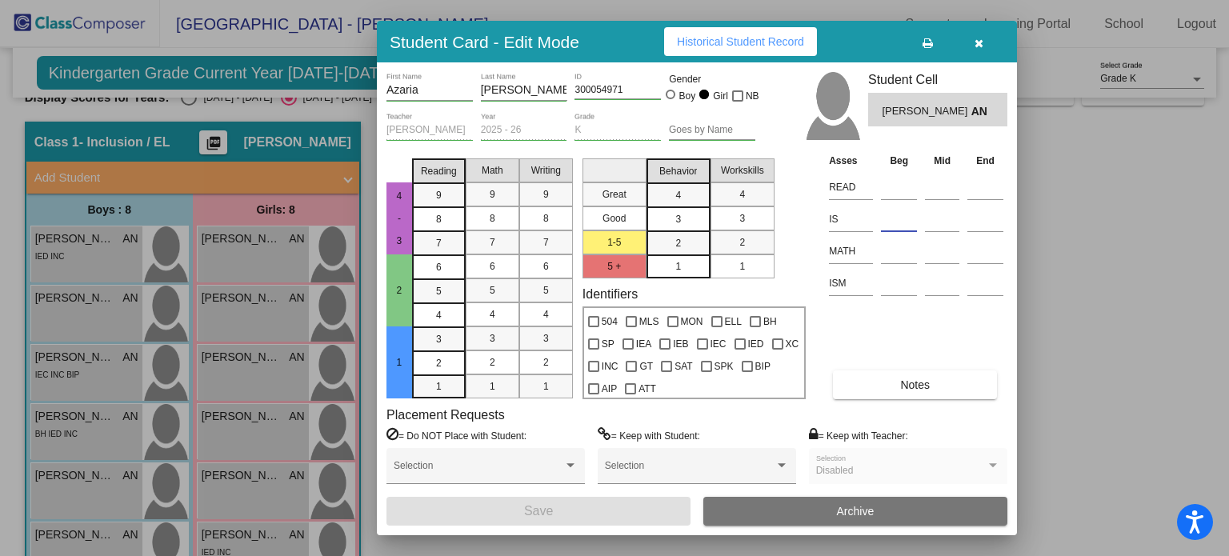
click at [897, 214] on input at bounding box center [899, 219] width 36 height 24
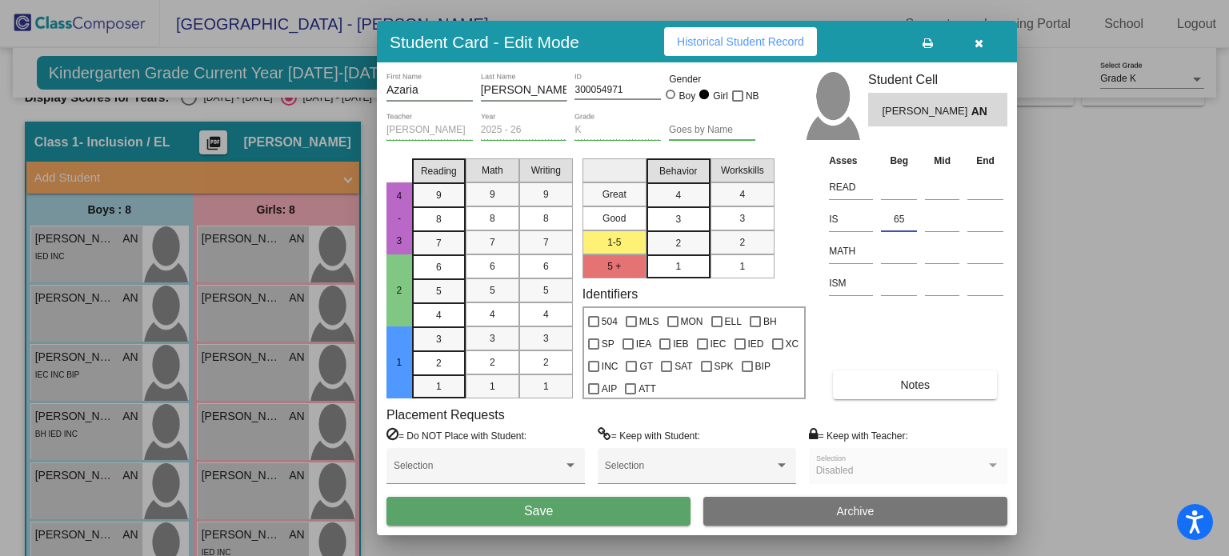
type input "65"
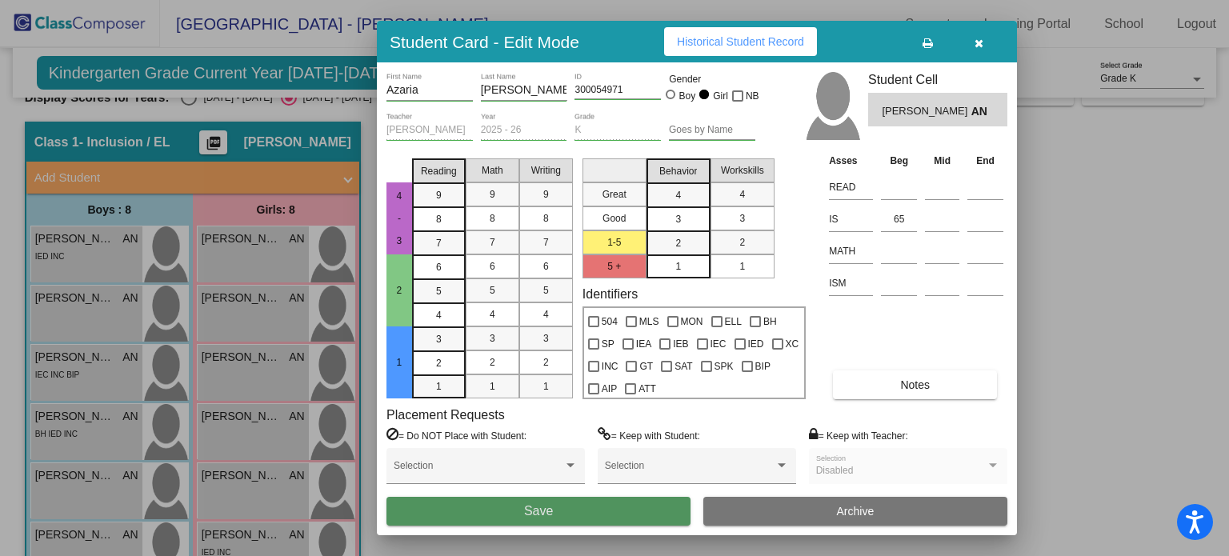
click at [595, 514] on button "Save" at bounding box center [538, 511] width 304 height 29
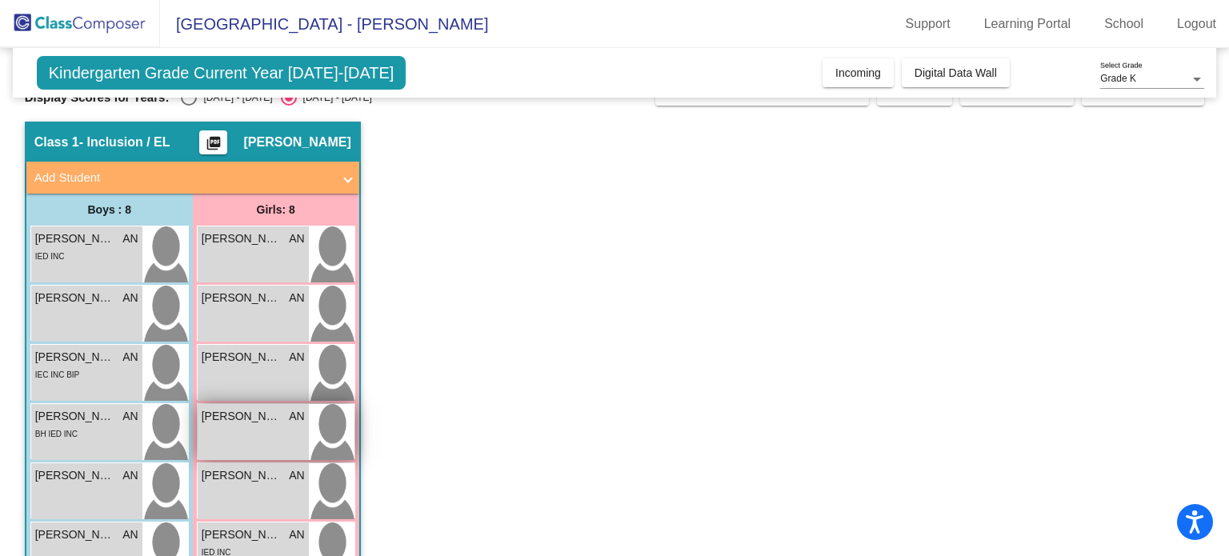
click at [243, 416] on span "[PERSON_NAME]" at bounding box center [242, 416] width 80 height 17
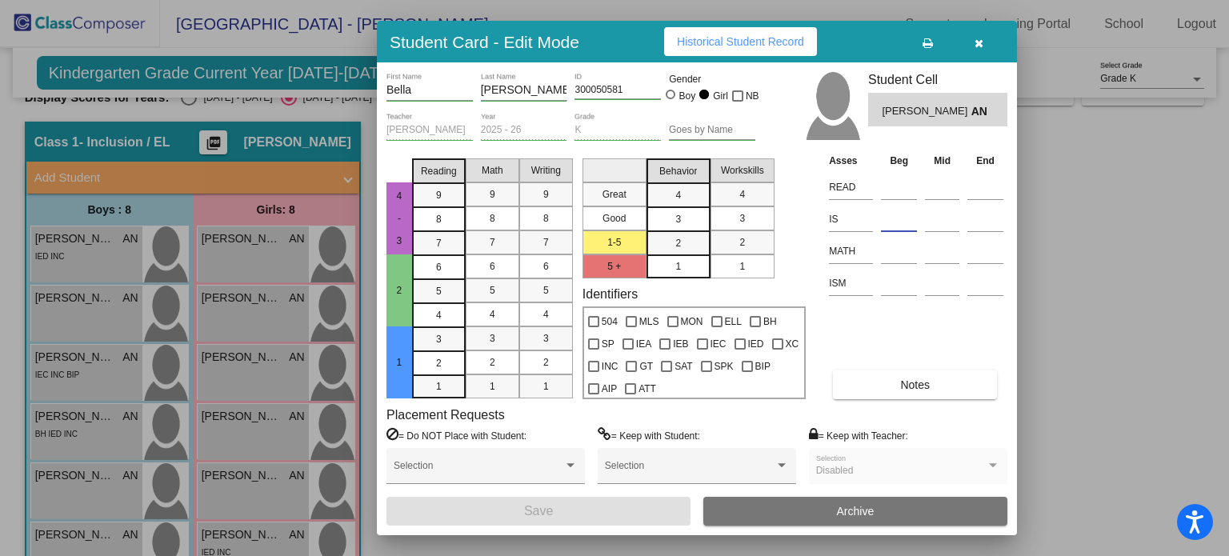
click at [896, 230] on input at bounding box center [899, 219] width 36 height 24
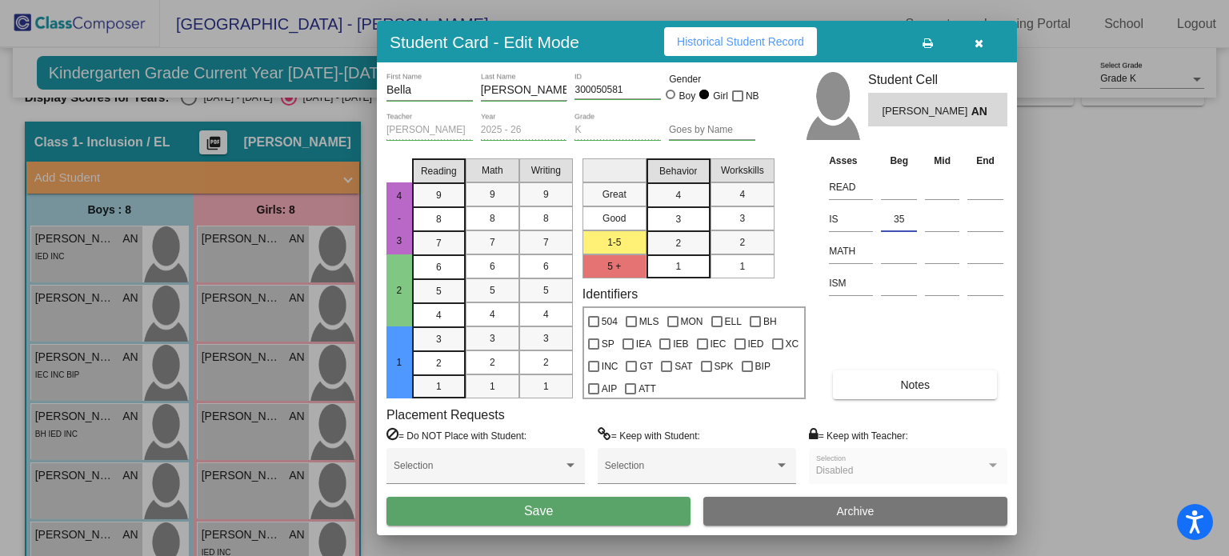
type input "35"
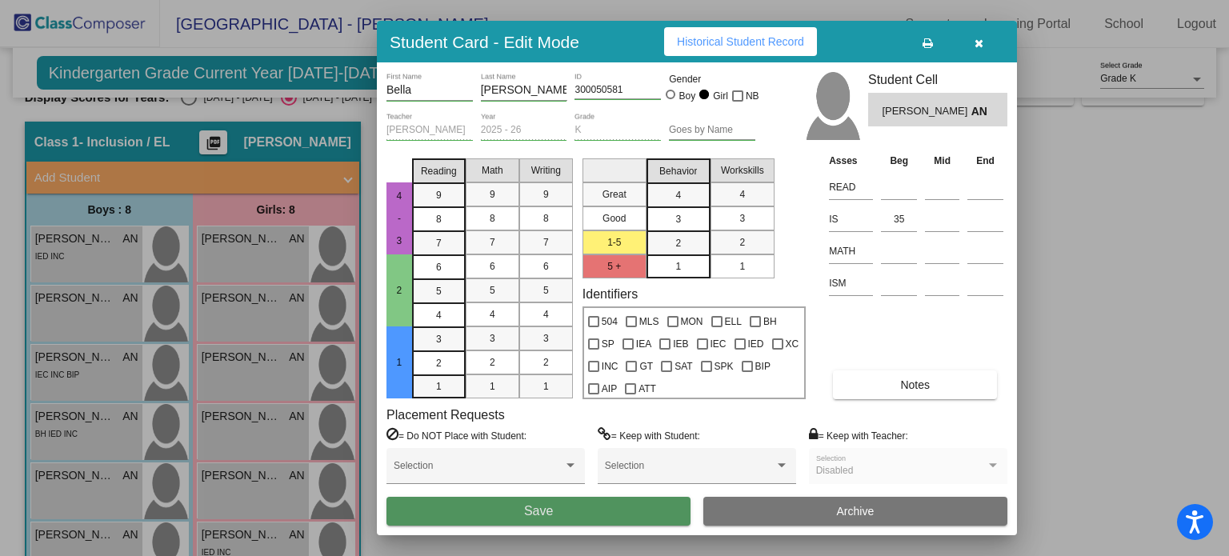
click at [552, 506] on span "Save" at bounding box center [538, 511] width 29 height 14
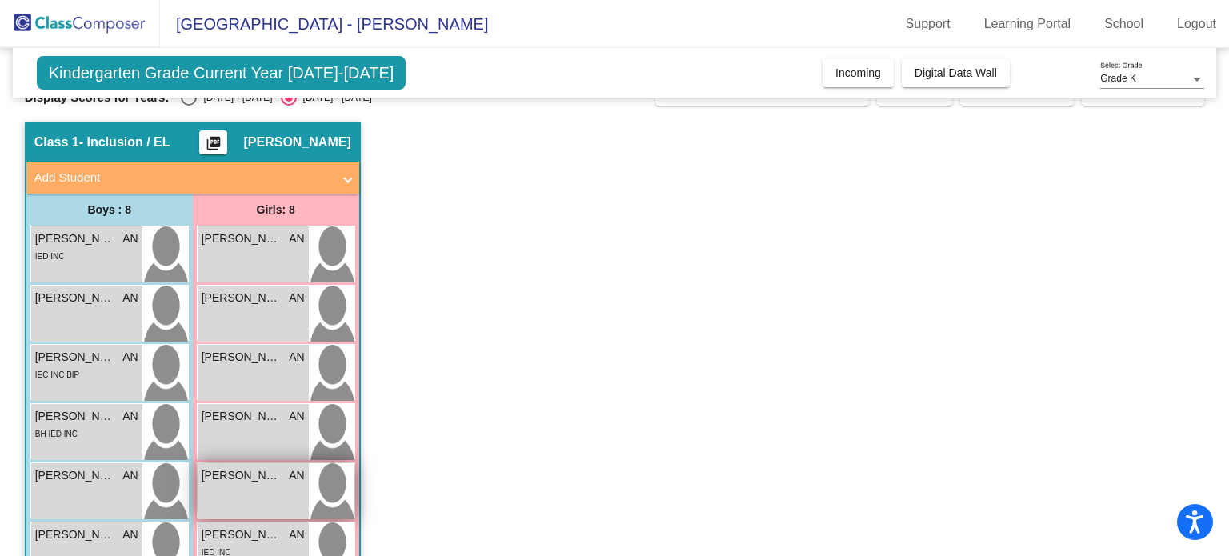
click at [270, 486] on div "Kayden Paravato AN lock do_not_disturb_alt" at bounding box center [253, 491] width 111 height 56
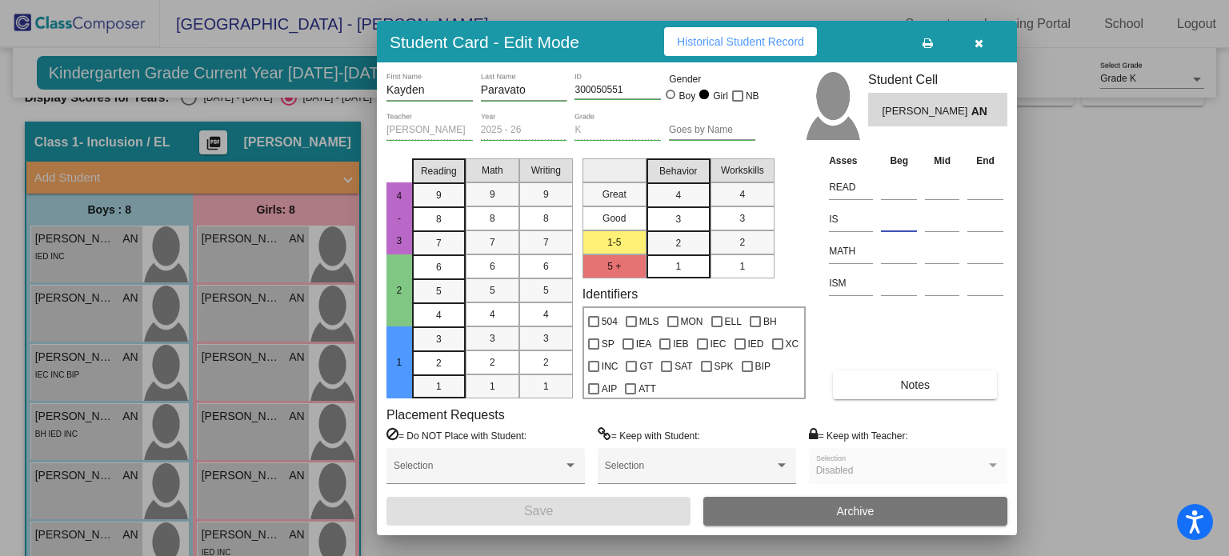
click at [891, 220] on input at bounding box center [899, 219] width 36 height 24
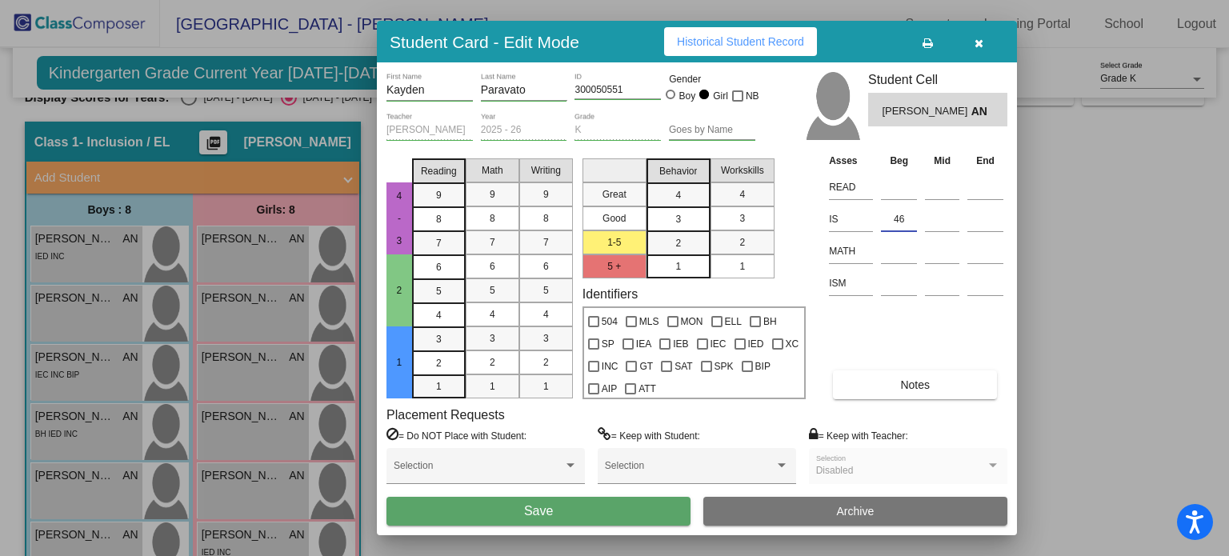
type input "46"
click at [607, 509] on button "Save" at bounding box center [538, 511] width 304 height 29
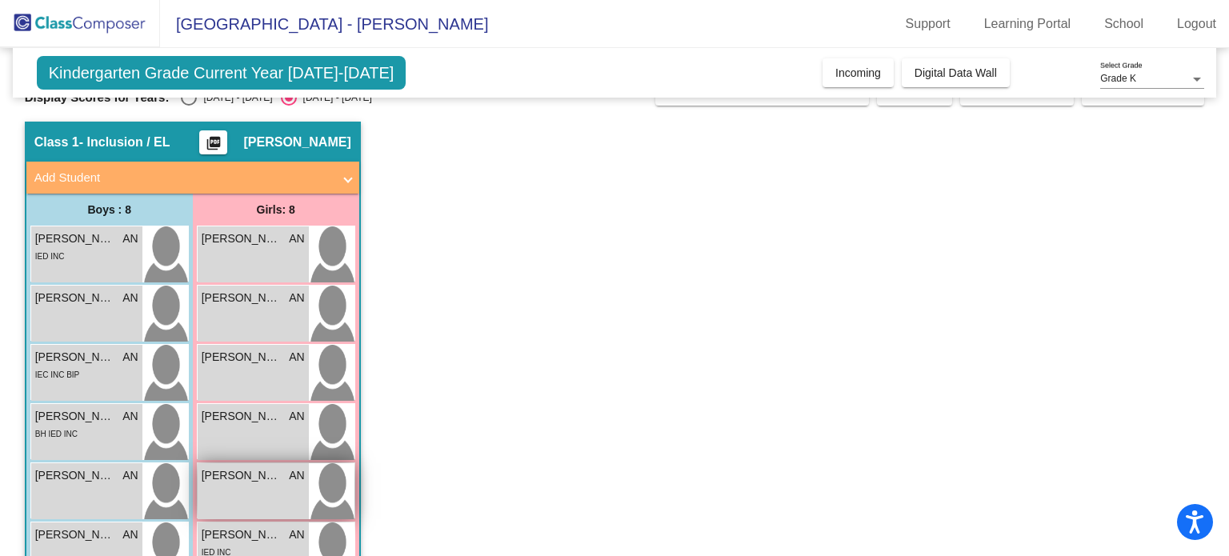
scroll to position [146, 0]
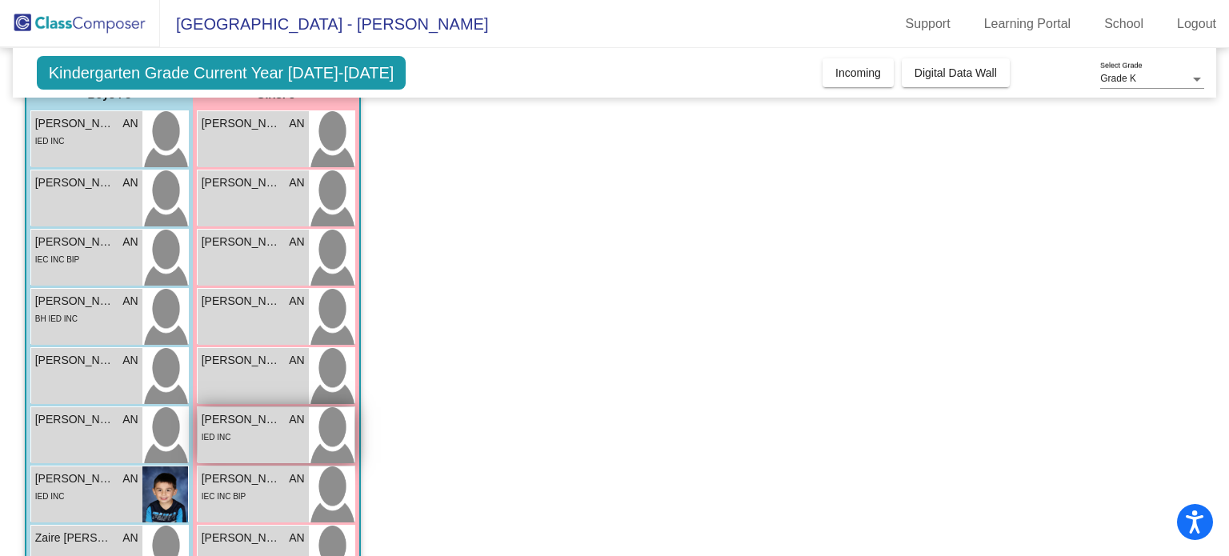
click at [266, 439] on div "IED INC" at bounding box center [253, 436] width 103 height 17
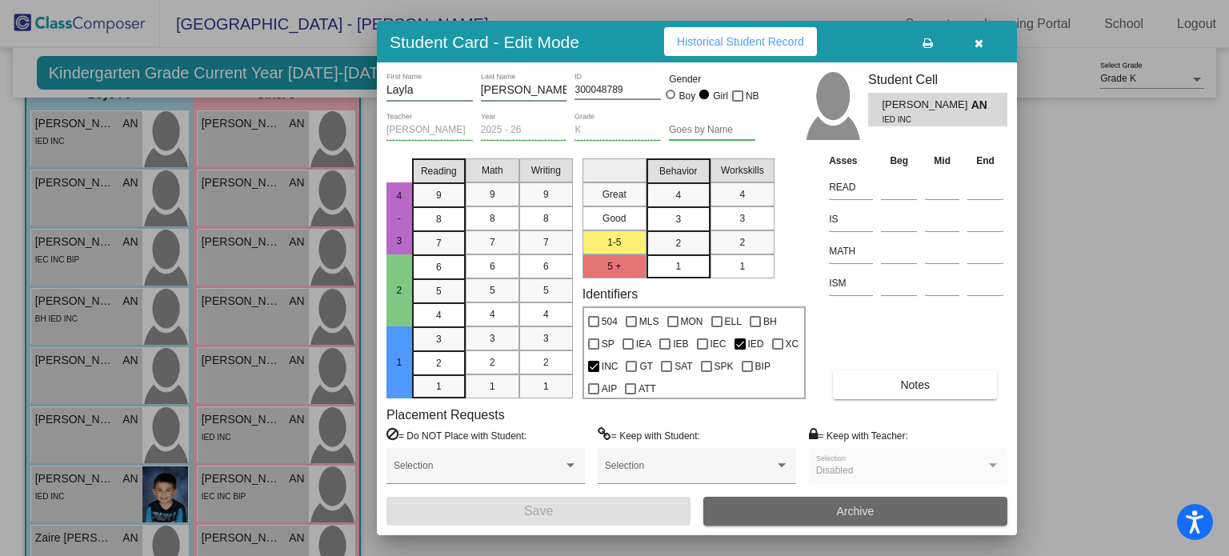
click at [843, 509] on span "Archive" at bounding box center [856, 511] width 38 height 13
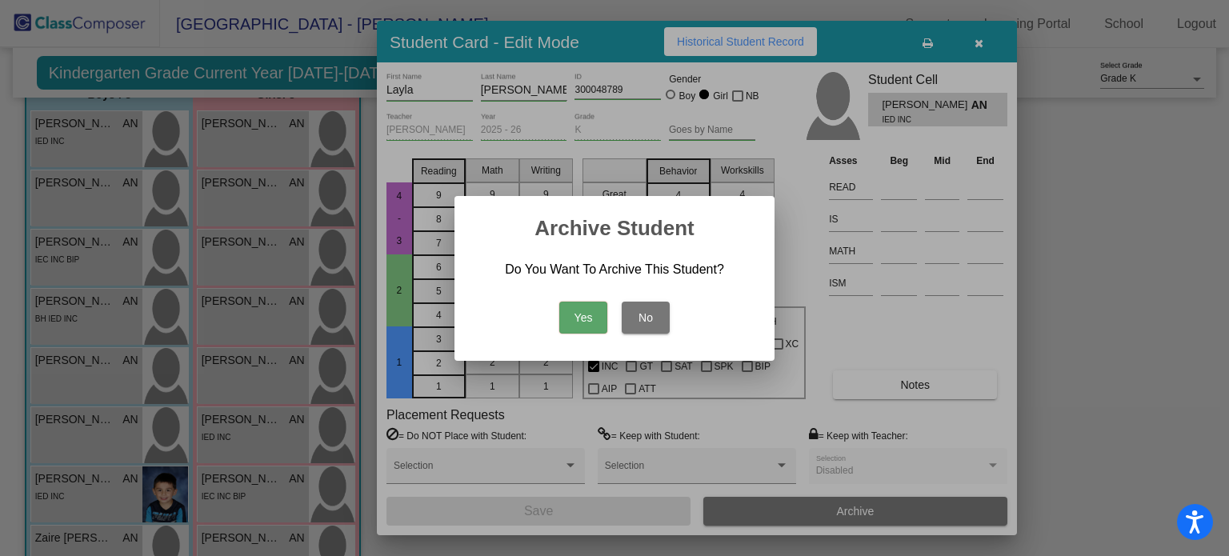
click at [583, 312] on button "Yes" at bounding box center [583, 318] width 48 height 32
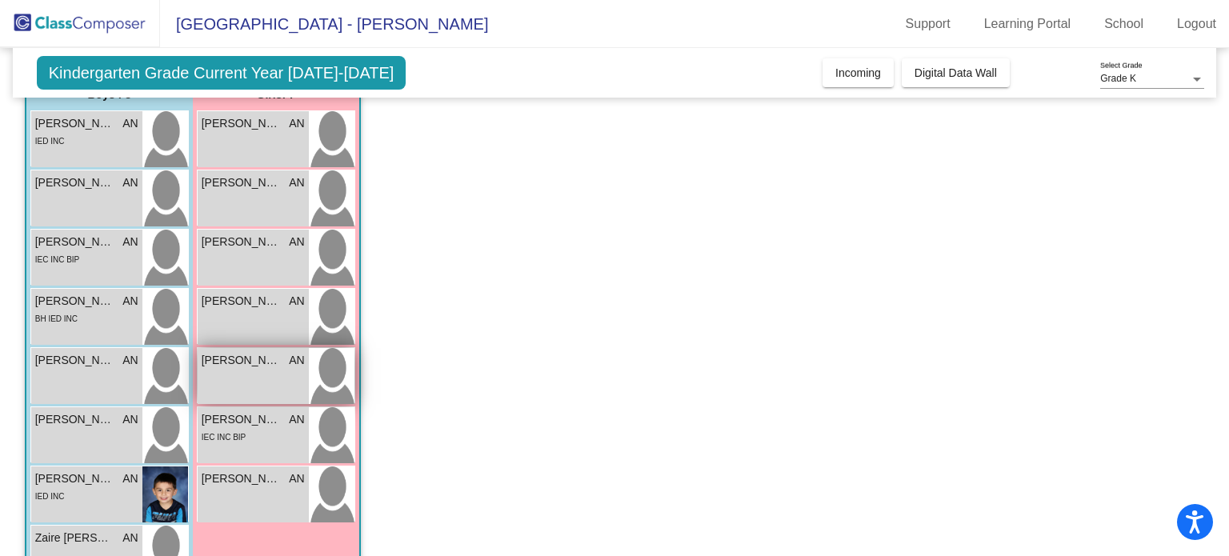
click at [218, 384] on div "Kayden Paravato AN lock do_not_disturb_alt" at bounding box center [253, 376] width 111 height 56
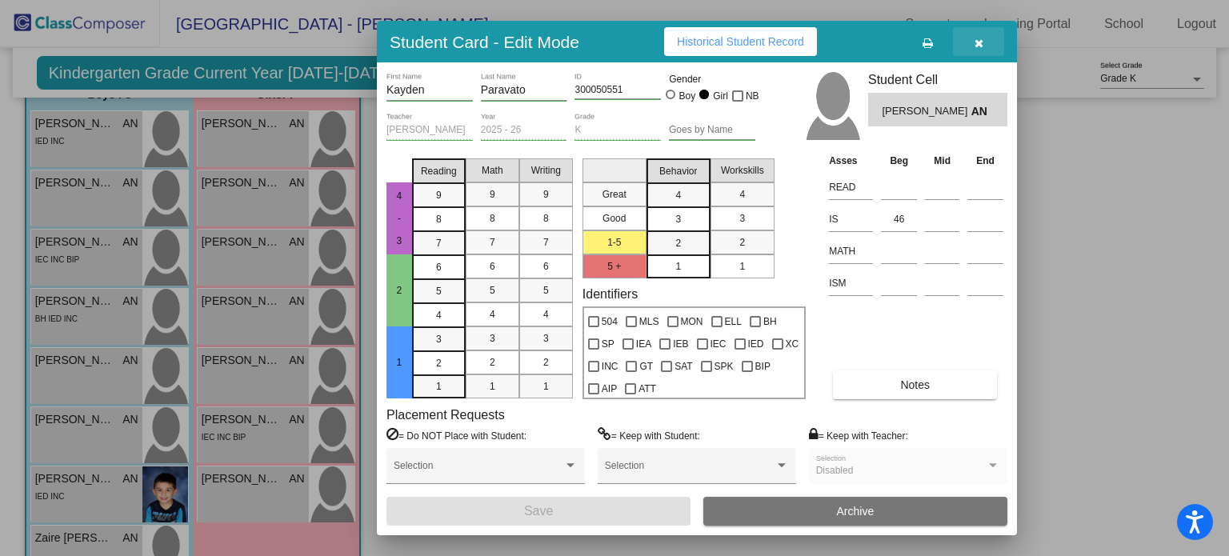
click at [976, 41] on icon "button" at bounding box center [979, 43] width 9 height 11
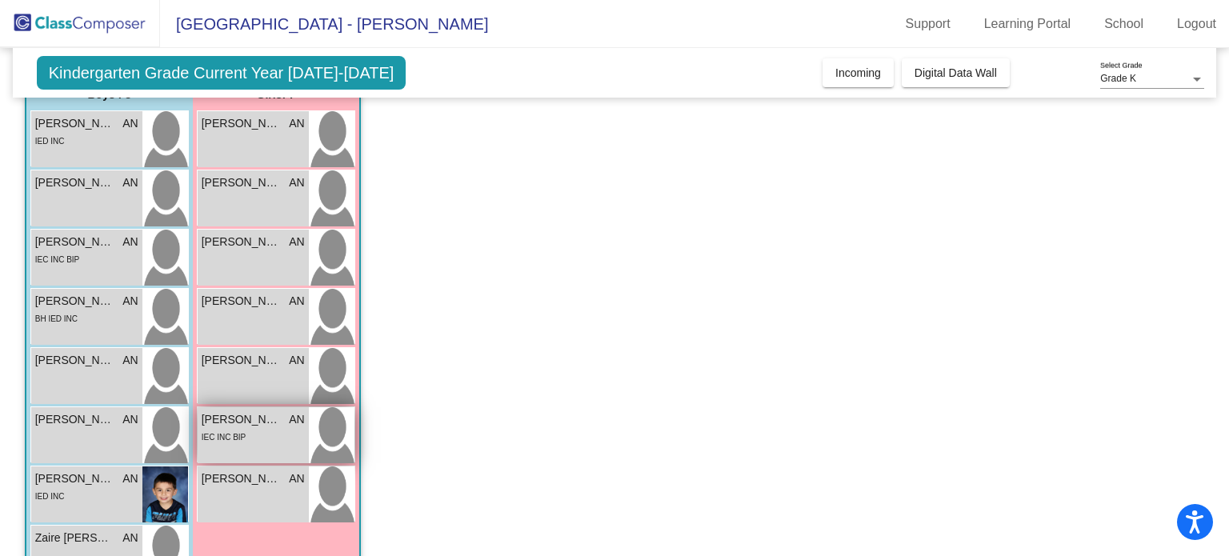
click at [249, 422] on span "[PERSON_NAME]" at bounding box center [242, 419] width 80 height 17
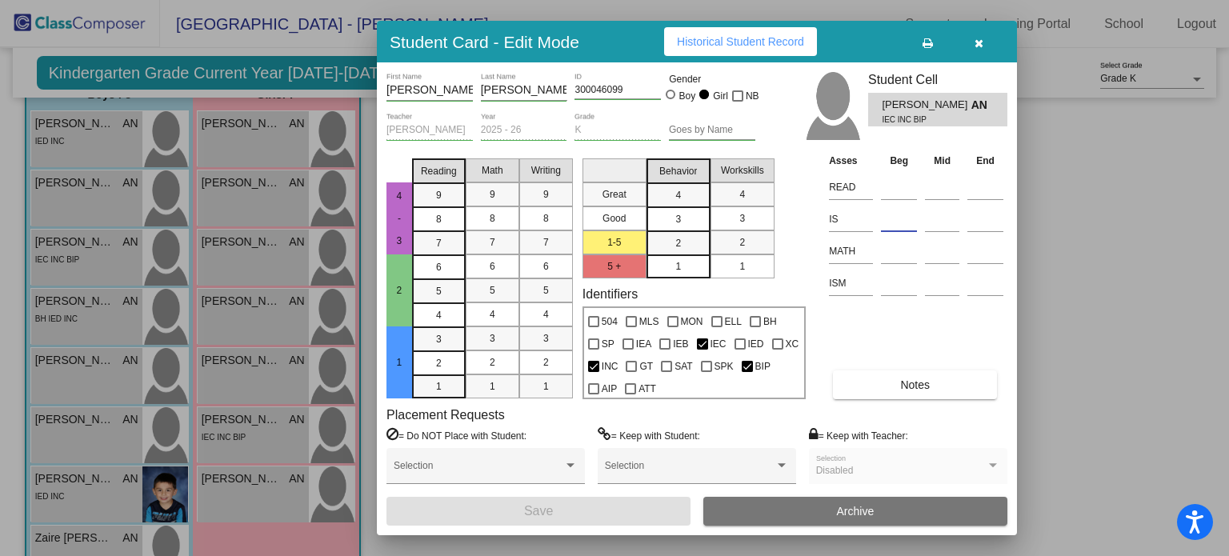
click at [896, 218] on input at bounding box center [899, 219] width 36 height 24
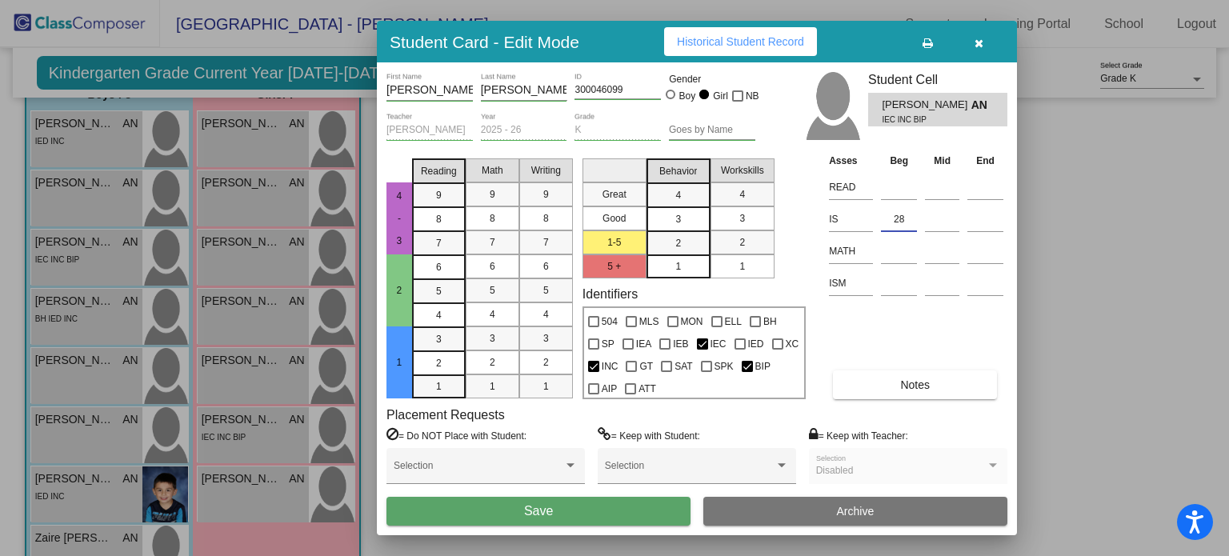
type input "28"
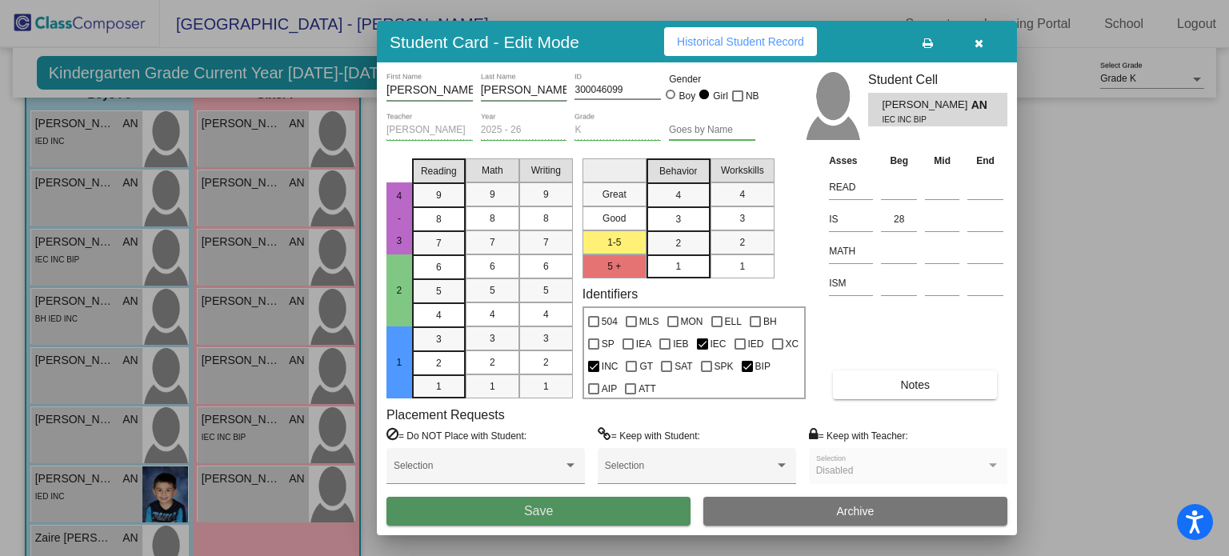
click at [583, 510] on button "Save" at bounding box center [538, 511] width 304 height 29
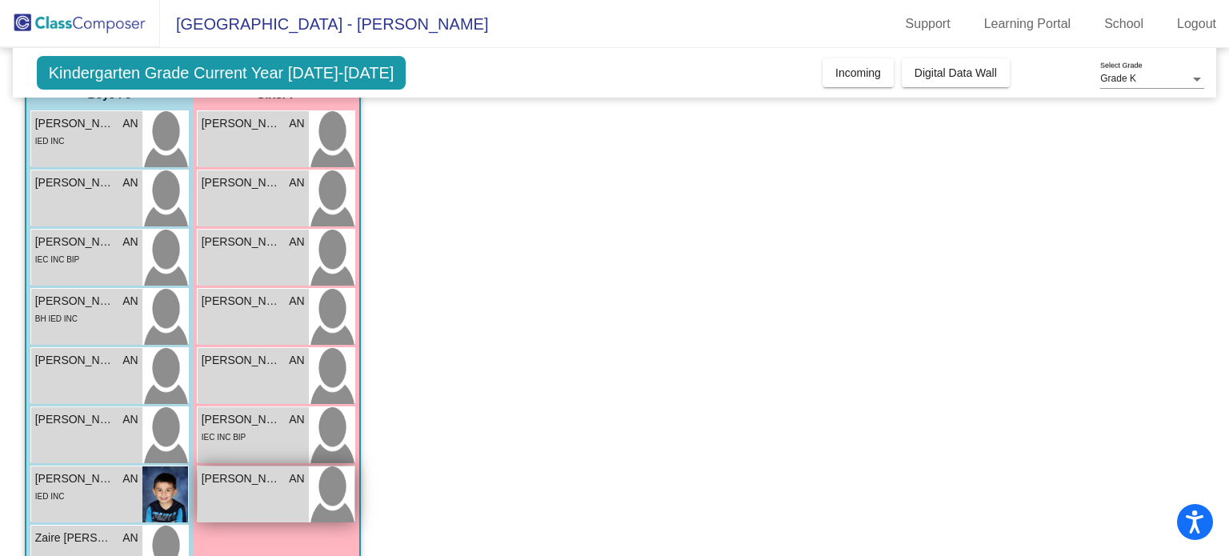
click at [260, 503] on div "[PERSON_NAME] AN lock do_not_disturb_alt" at bounding box center [253, 494] width 111 height 56
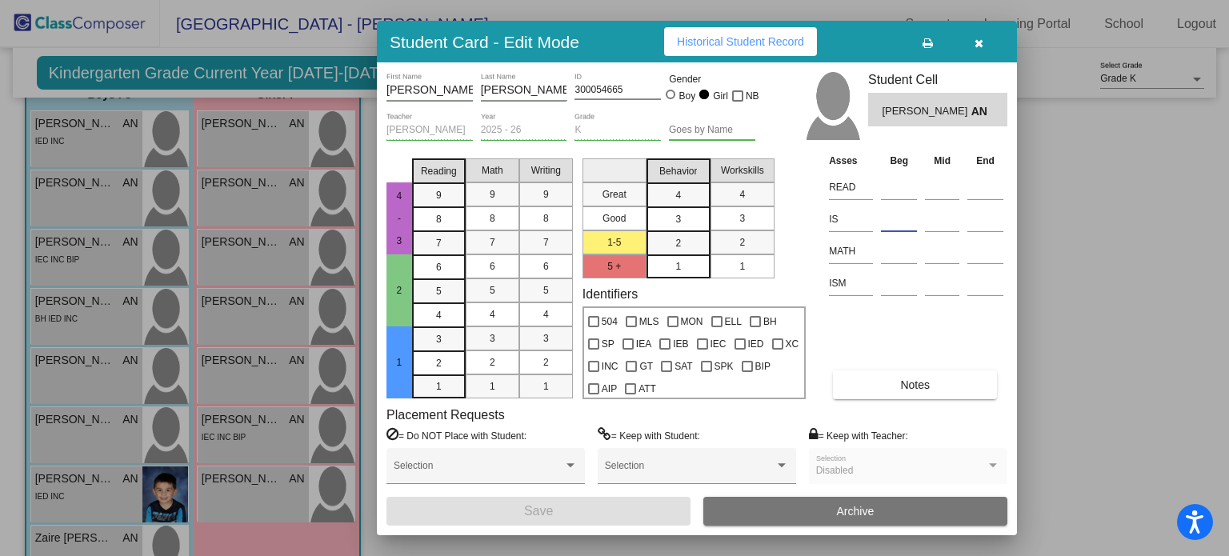
click at [903, 220] on input at bounding box center [899, 219] width 36 height 24
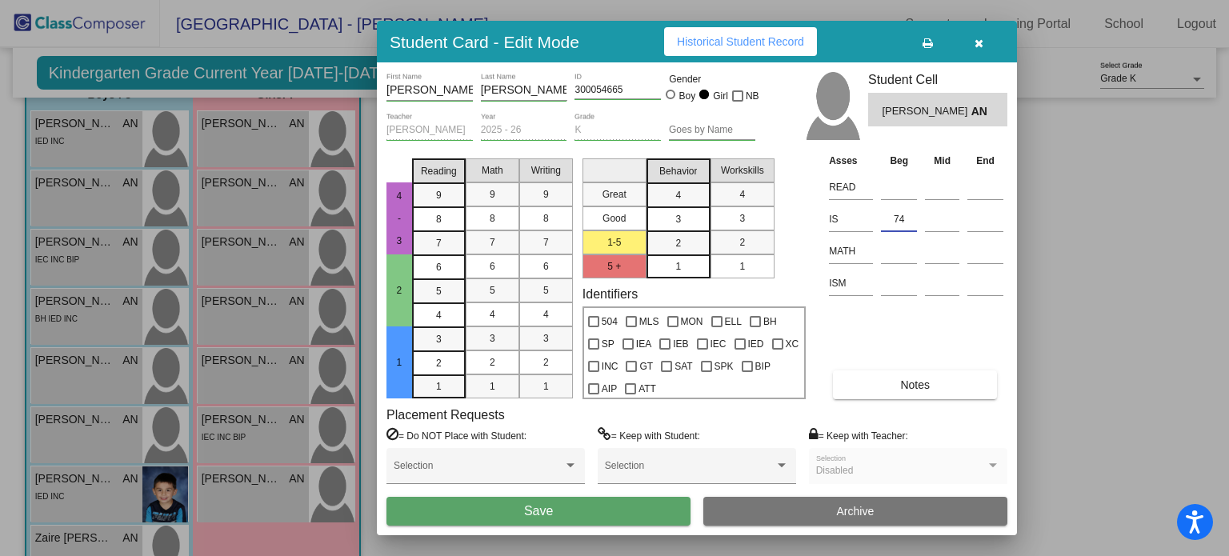
type input "74"
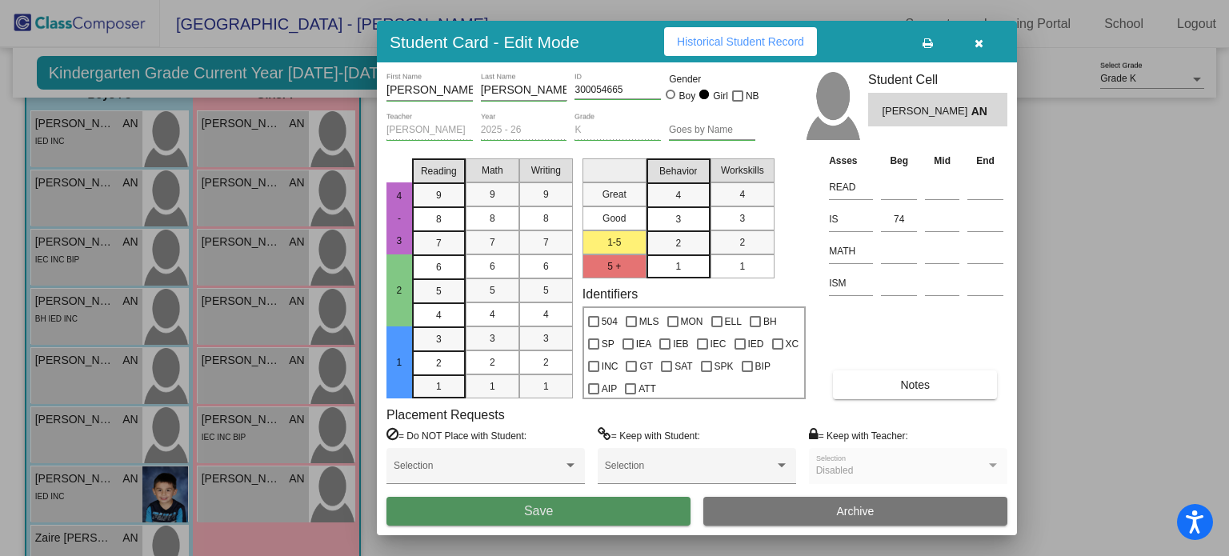
click at [635, 499] on button "Save" at bounding box center [538, 511] width 304 height 29
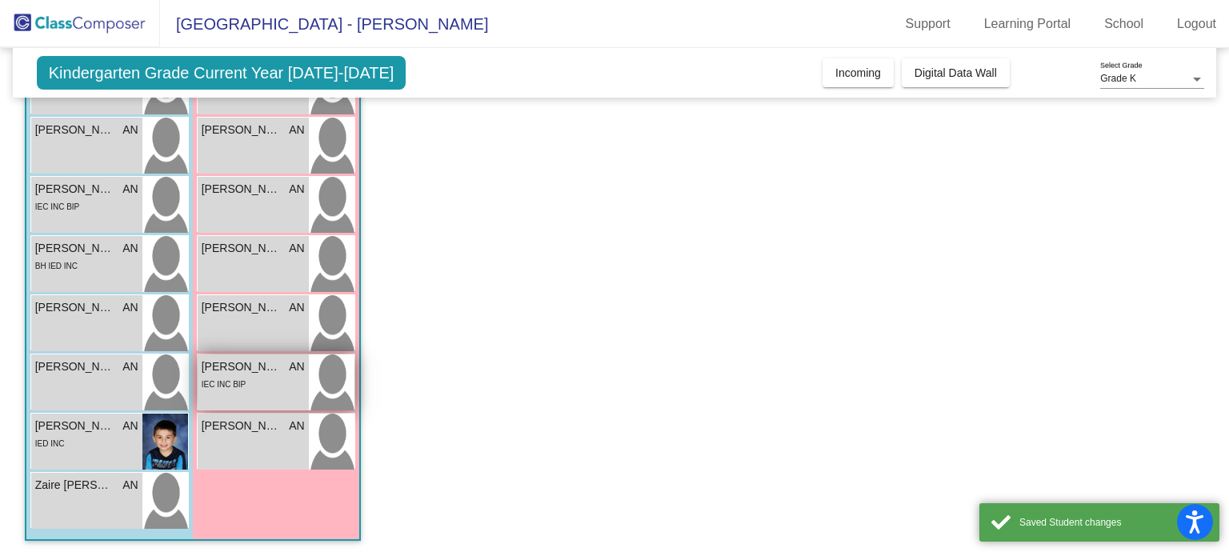
scroll to position [0, 0]
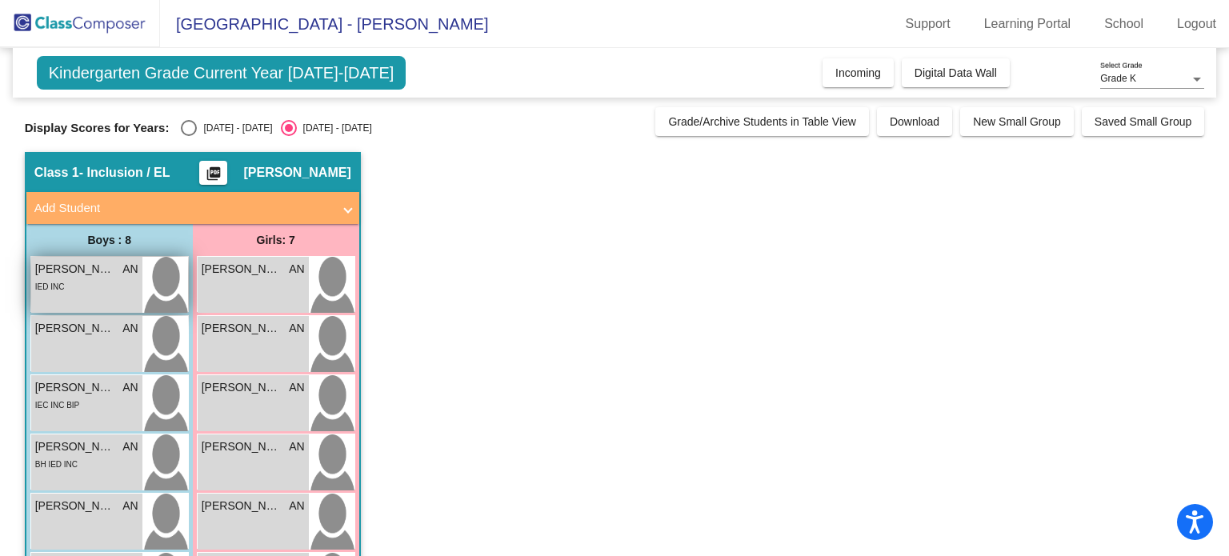
click at [107, 274] on span "[PERSON_NAME]" at bounding box center [75, 269] width 80 height 17
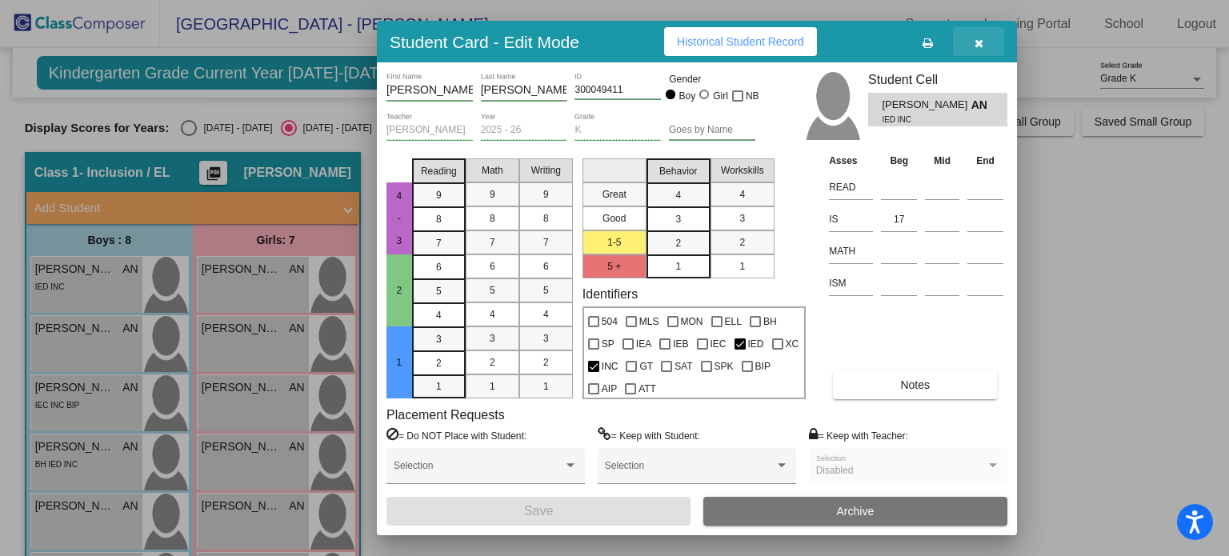
click at [979, 45] on icon "button" at bounding box center [979, 43] width 9 height 11
